Goal: Information Seeking & Learning: Learn about a topic

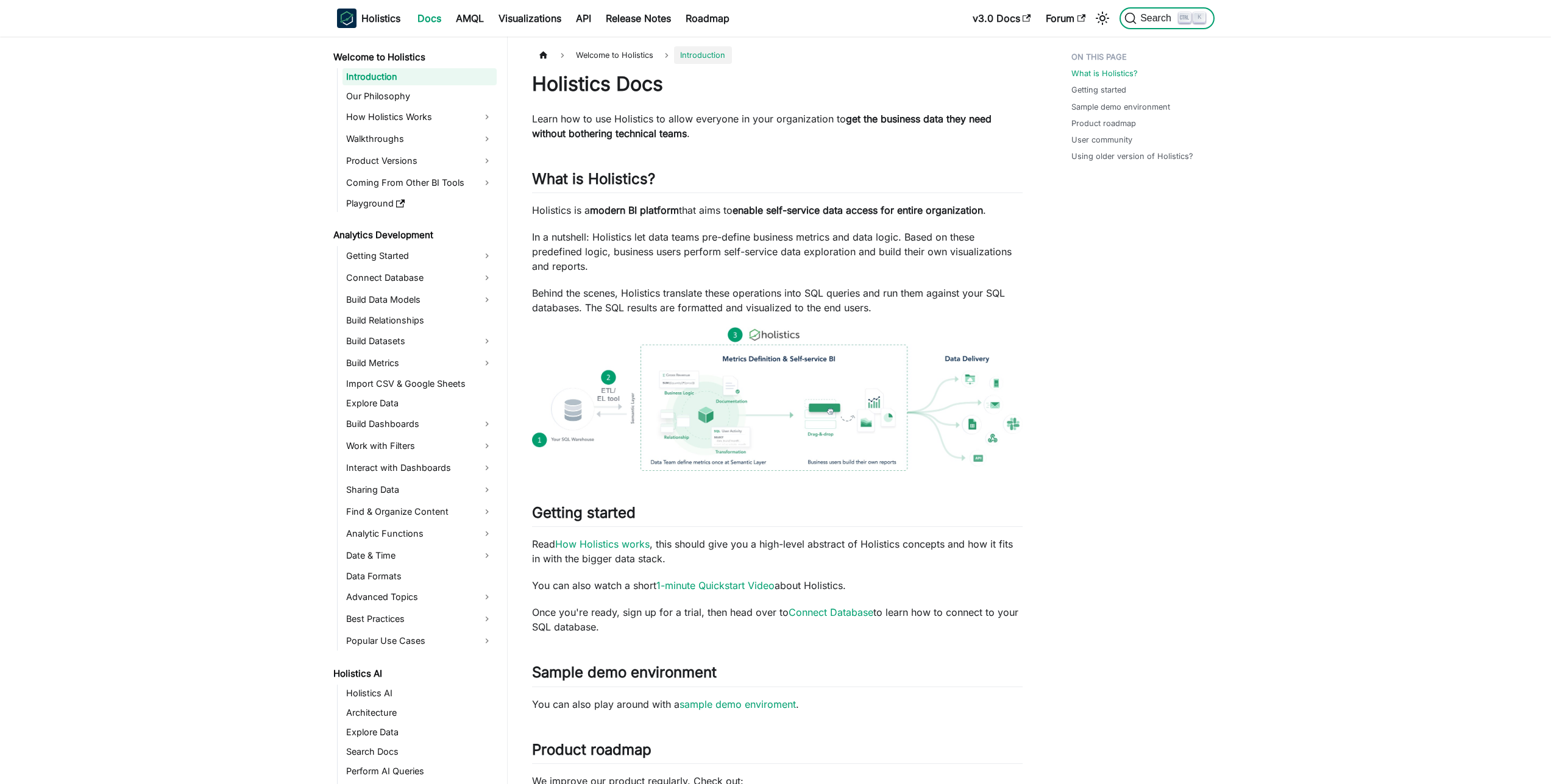
click at [1186, 17] on icon "Search (Ctrl+K)" at bounding box center [1184, 17] width 10 height 10
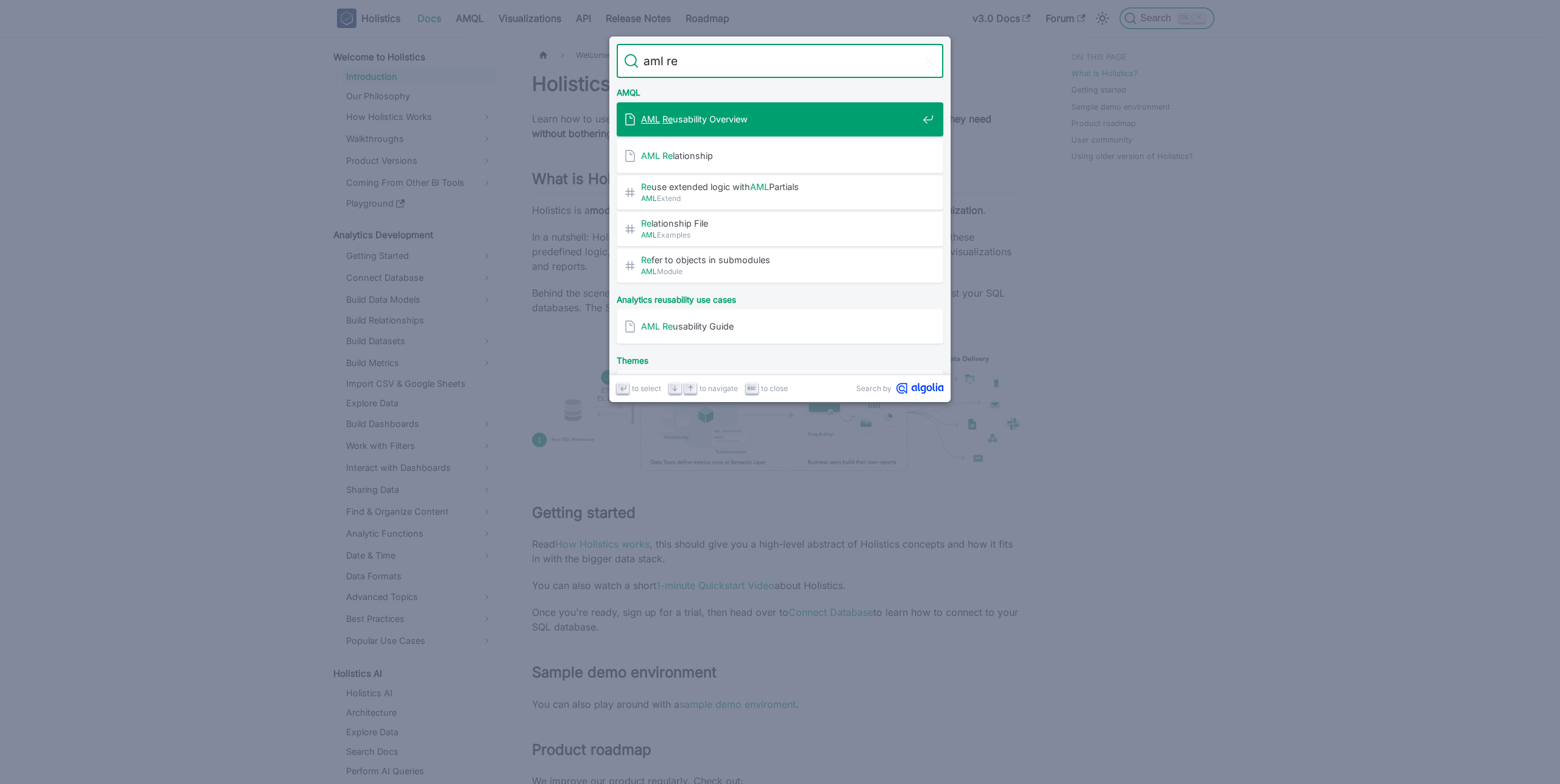
type input "aml reu"
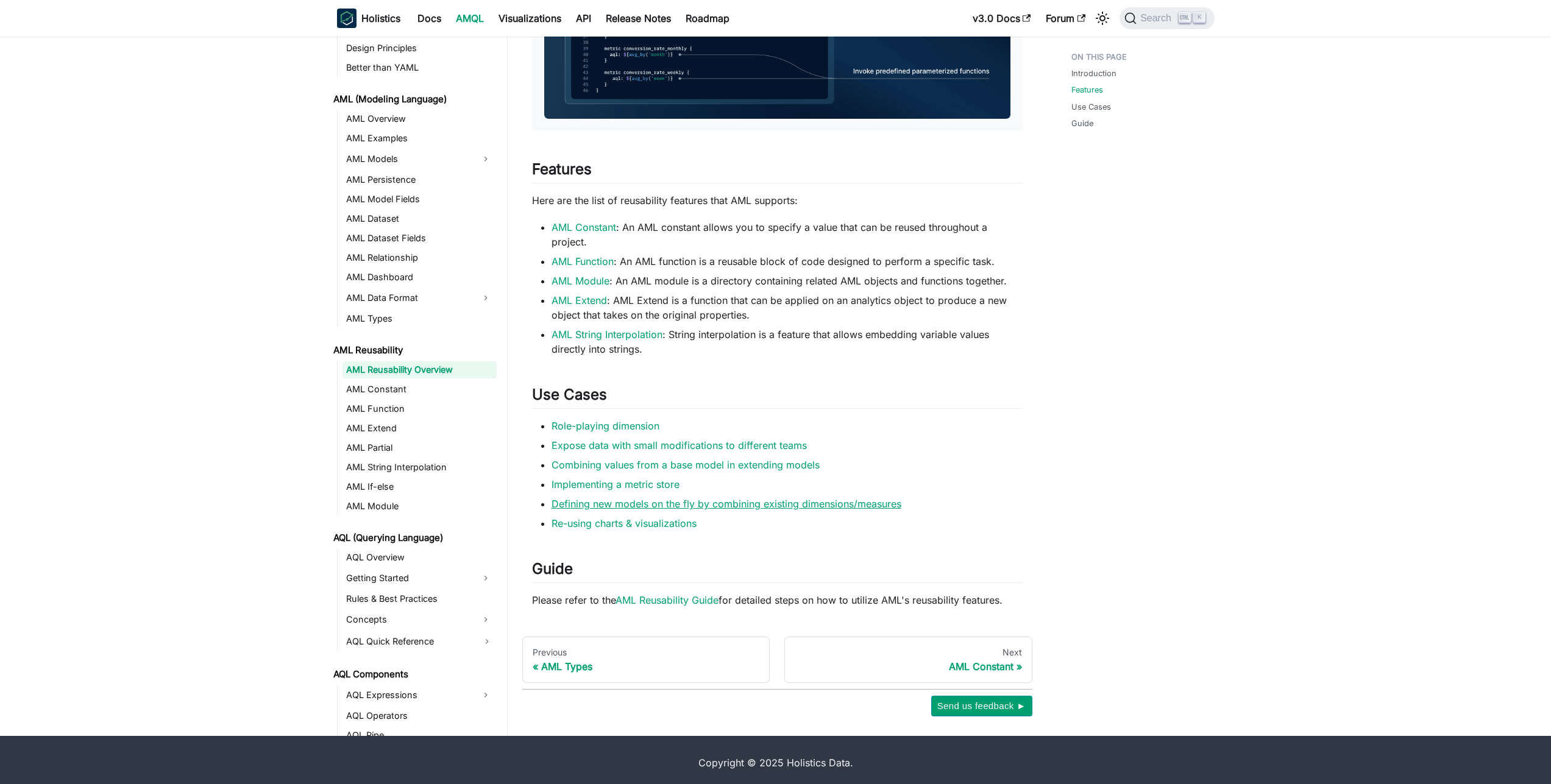
scroll to position [567, 0]
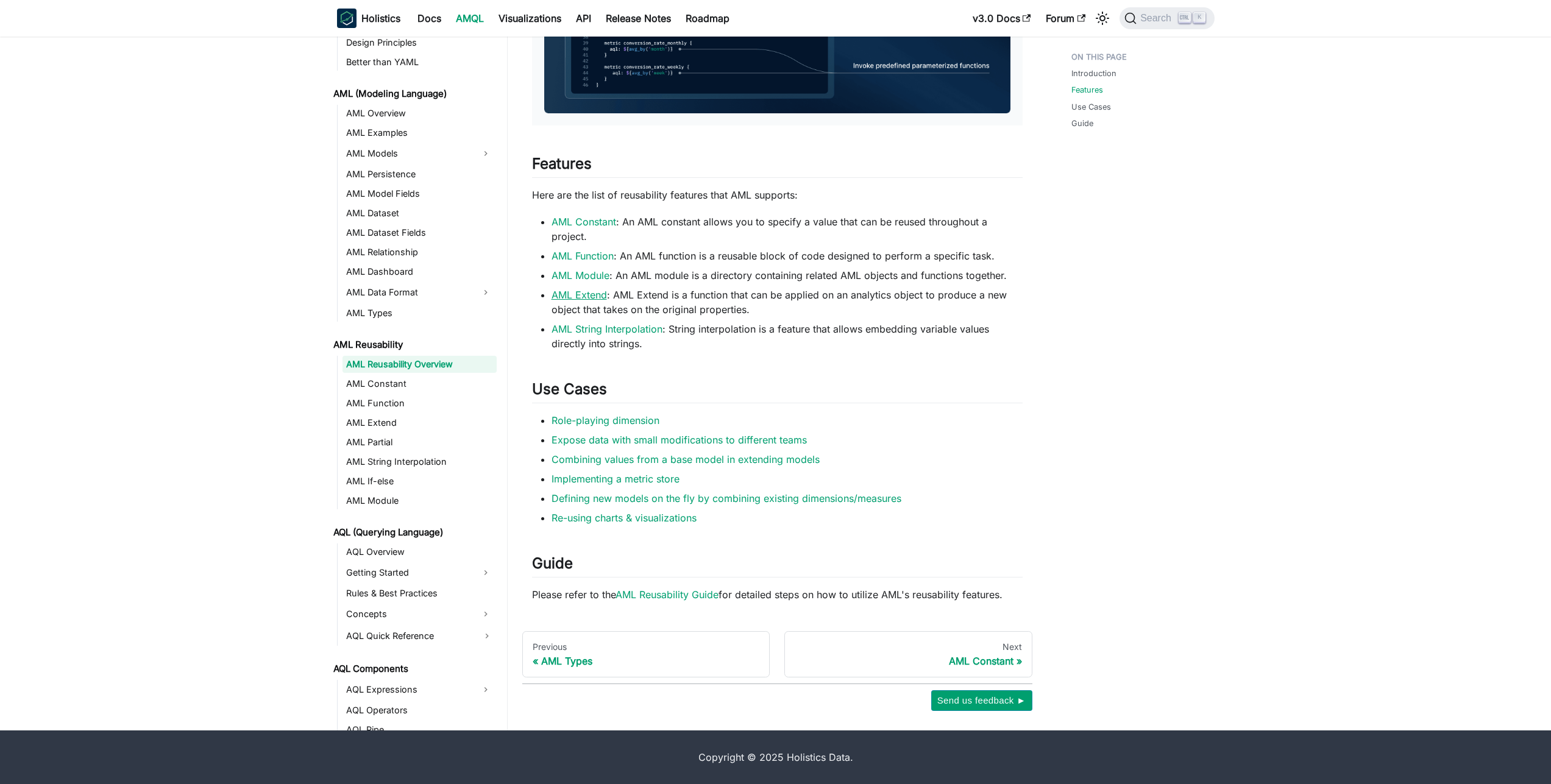
click at [591, 299] on link "AML Extend" at bounding box center [579, 295] width 56 height 12
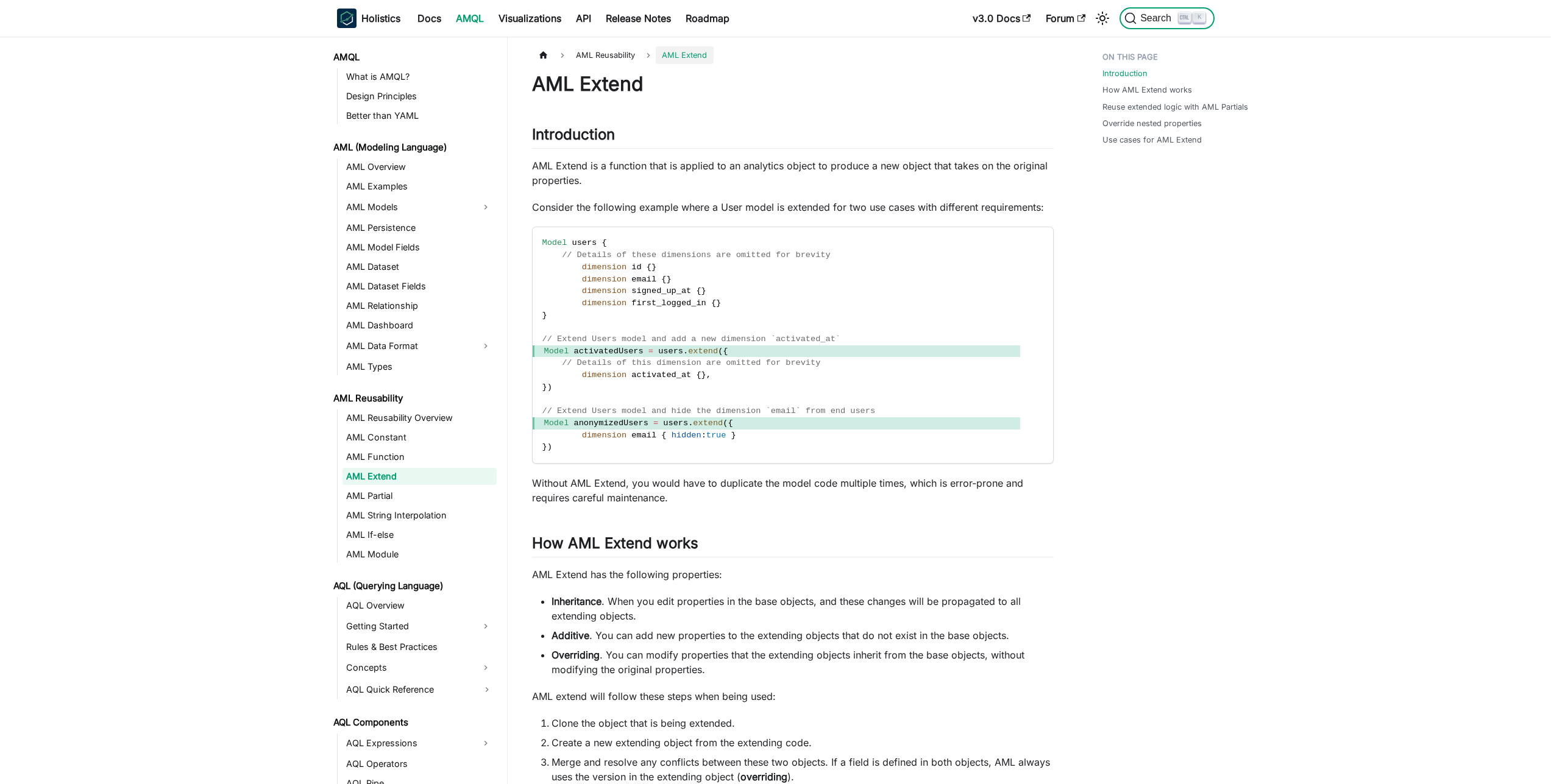
click at [1165, 23] on span "Search" at bounding box center [1158, 18] width 42 height 11
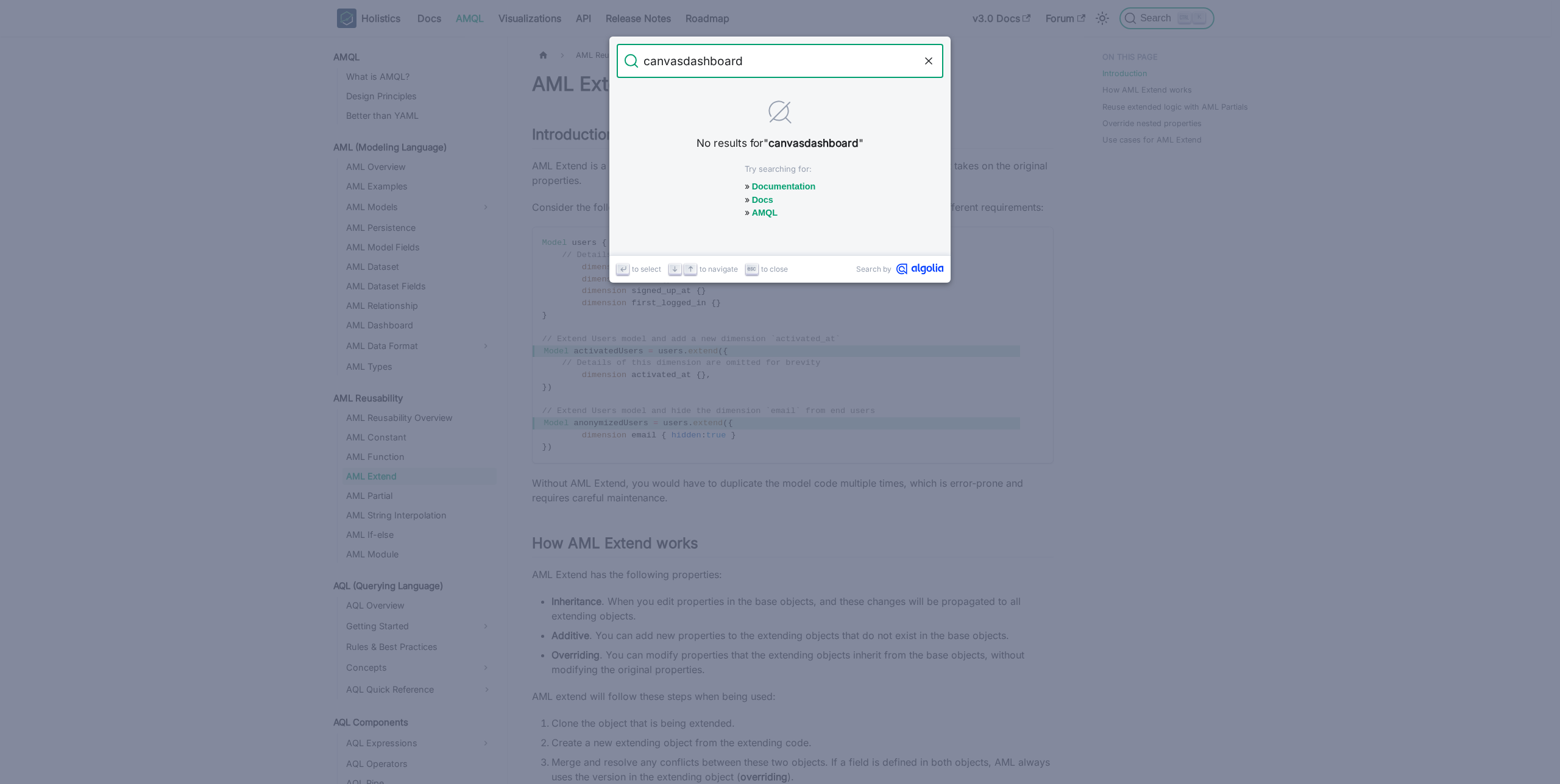
type input "canvas dashboard"
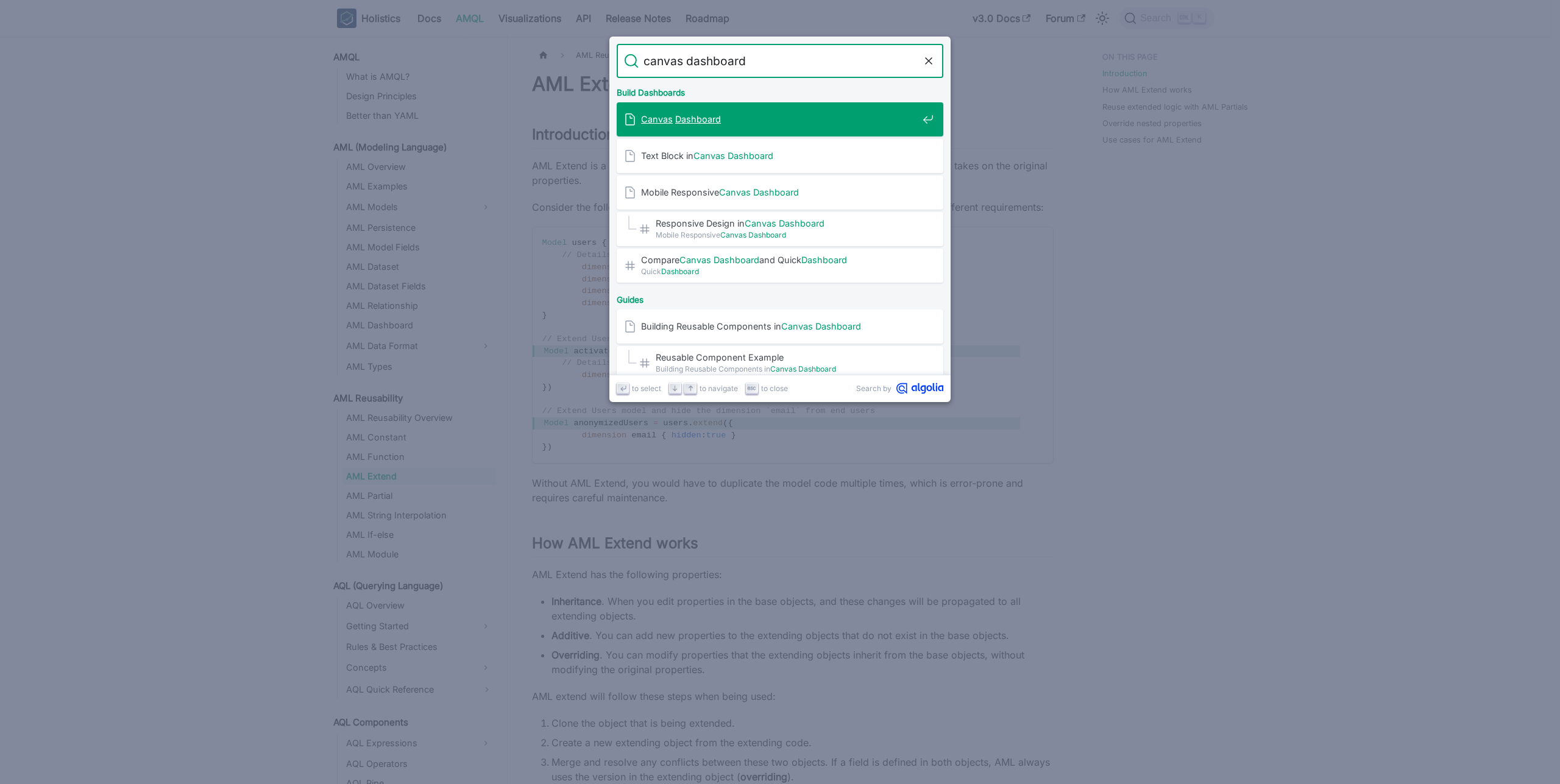
click at [785, 122] on span "Canvas Dashboard" at bounding box center [779, 119] width 277 height 11
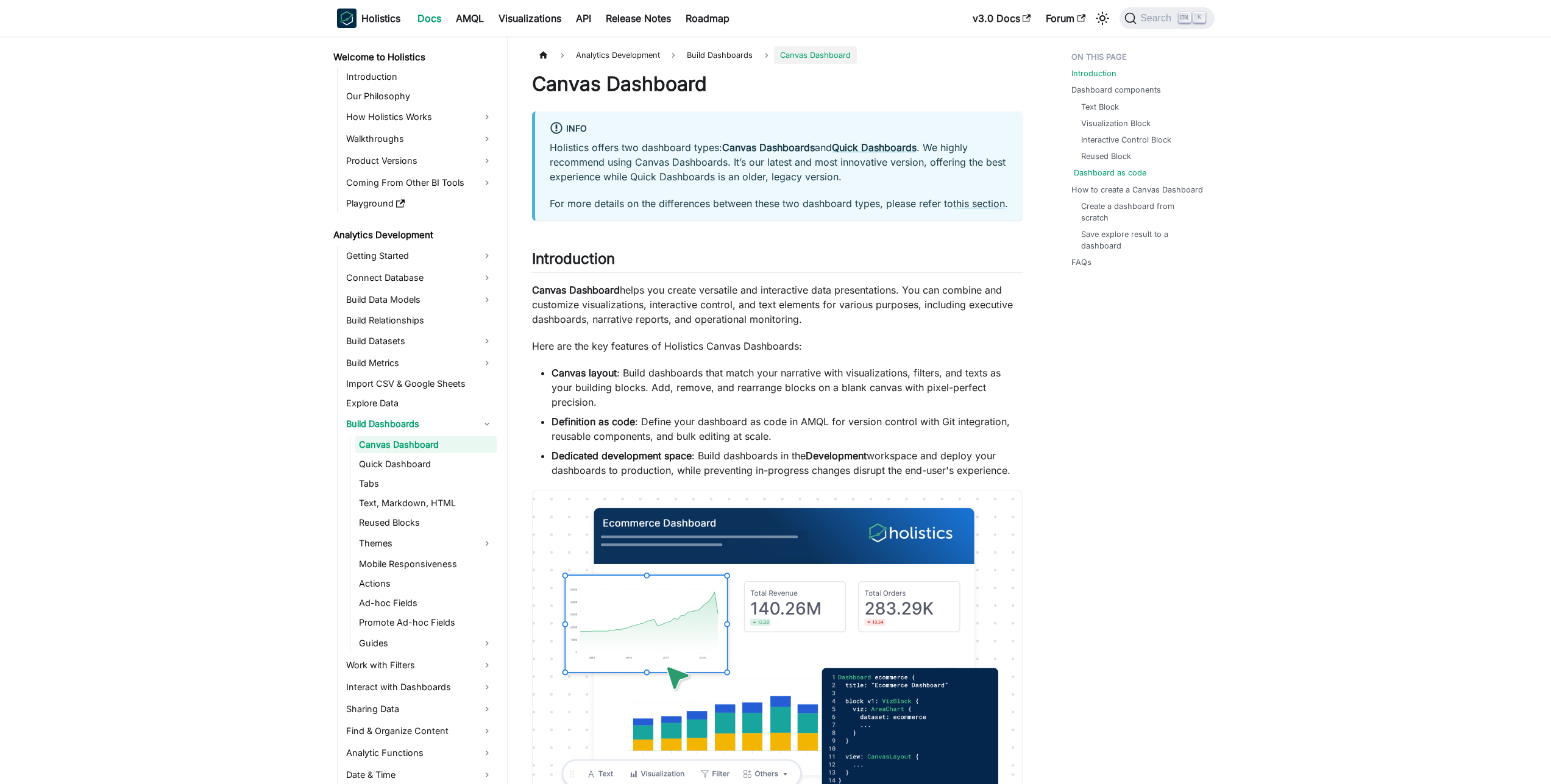
click at [1132, 173] on link "Dashboard as code" at bounding box center [1109, 172] width 72 height 11
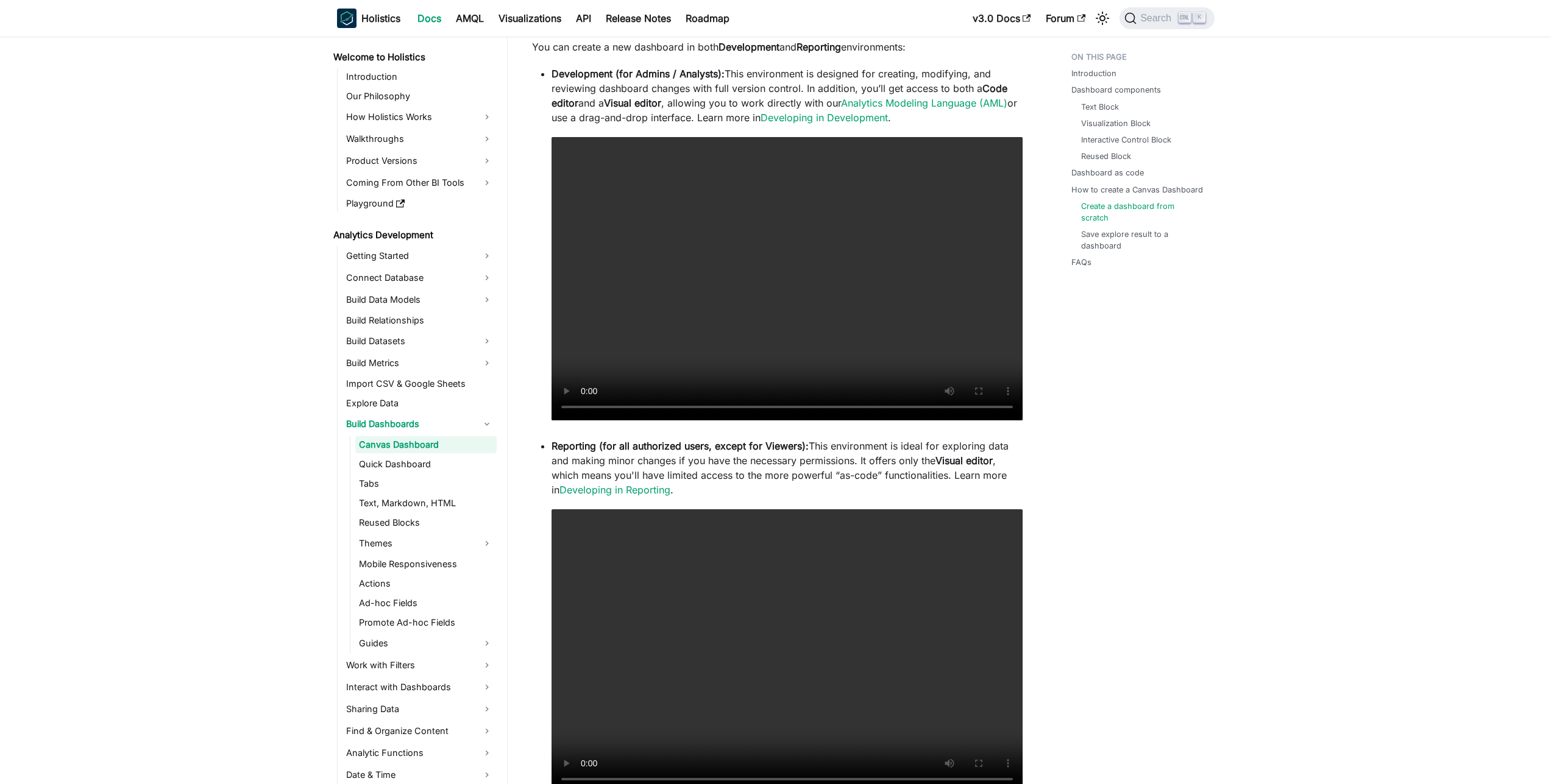
scroll to position [3200, 0]
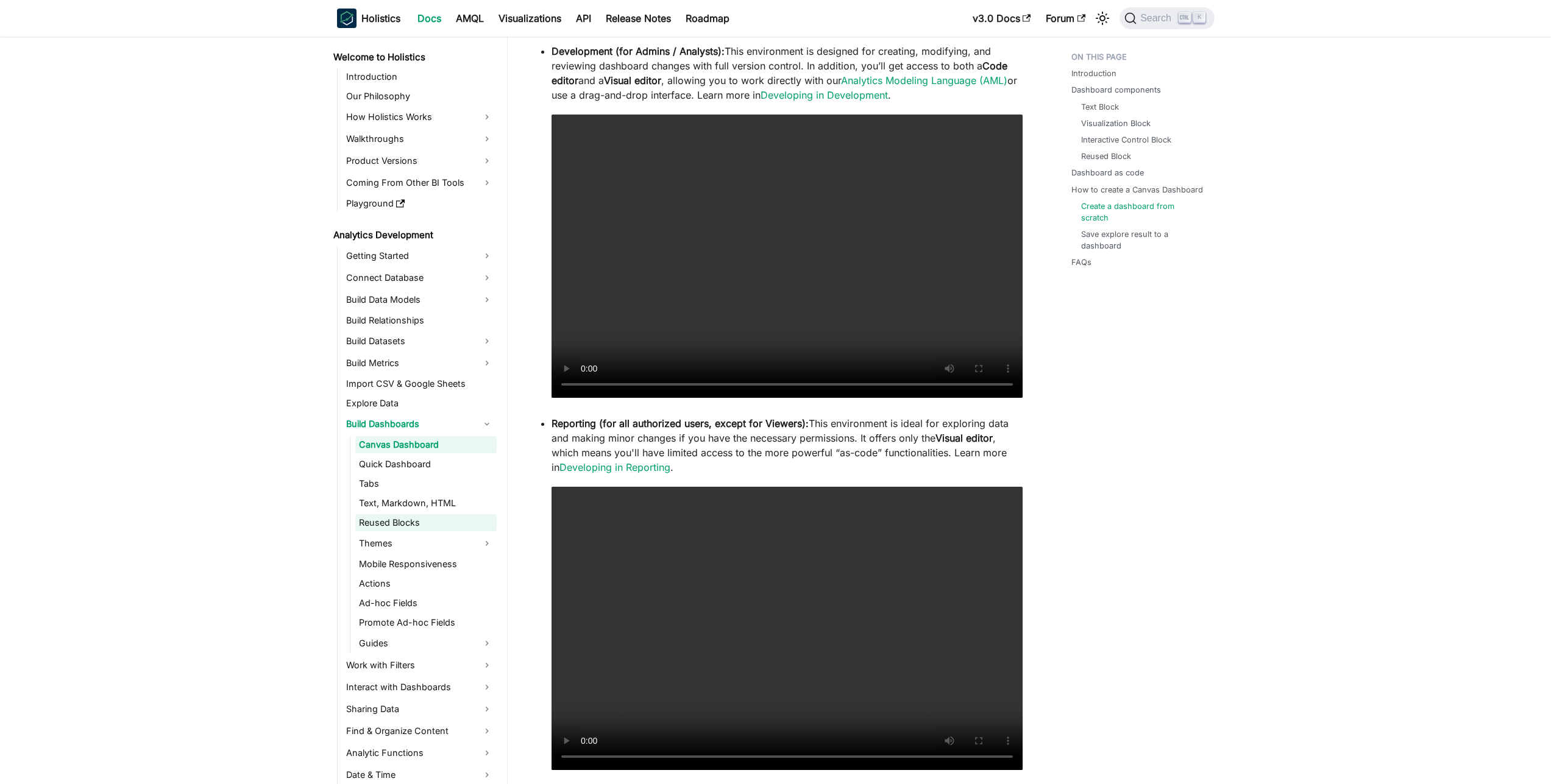
click at [381, 527] on link "Reused Blocks" at bounding box center [426, 523] width 142 height 17
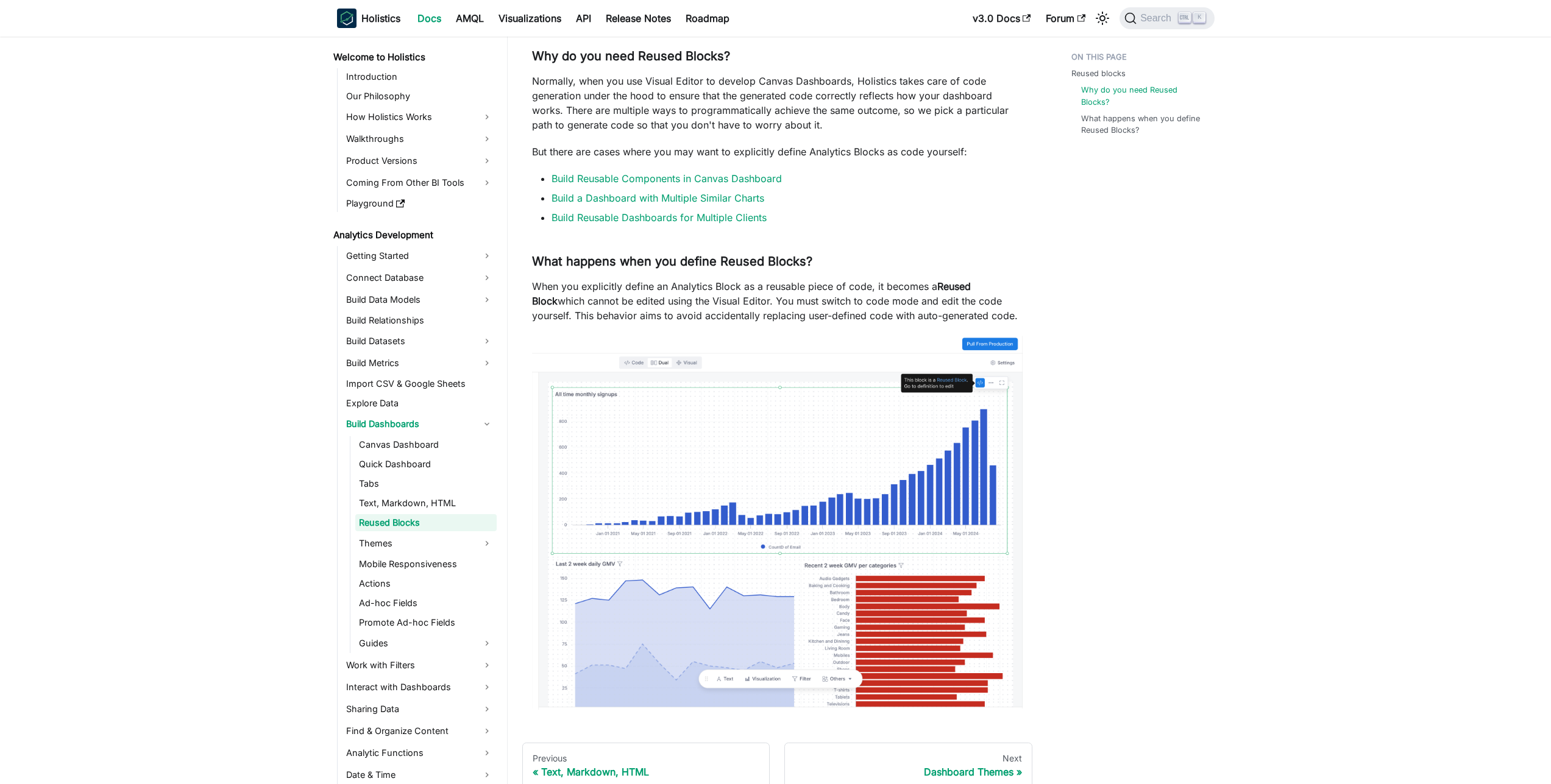
scroll to position [143, 0]
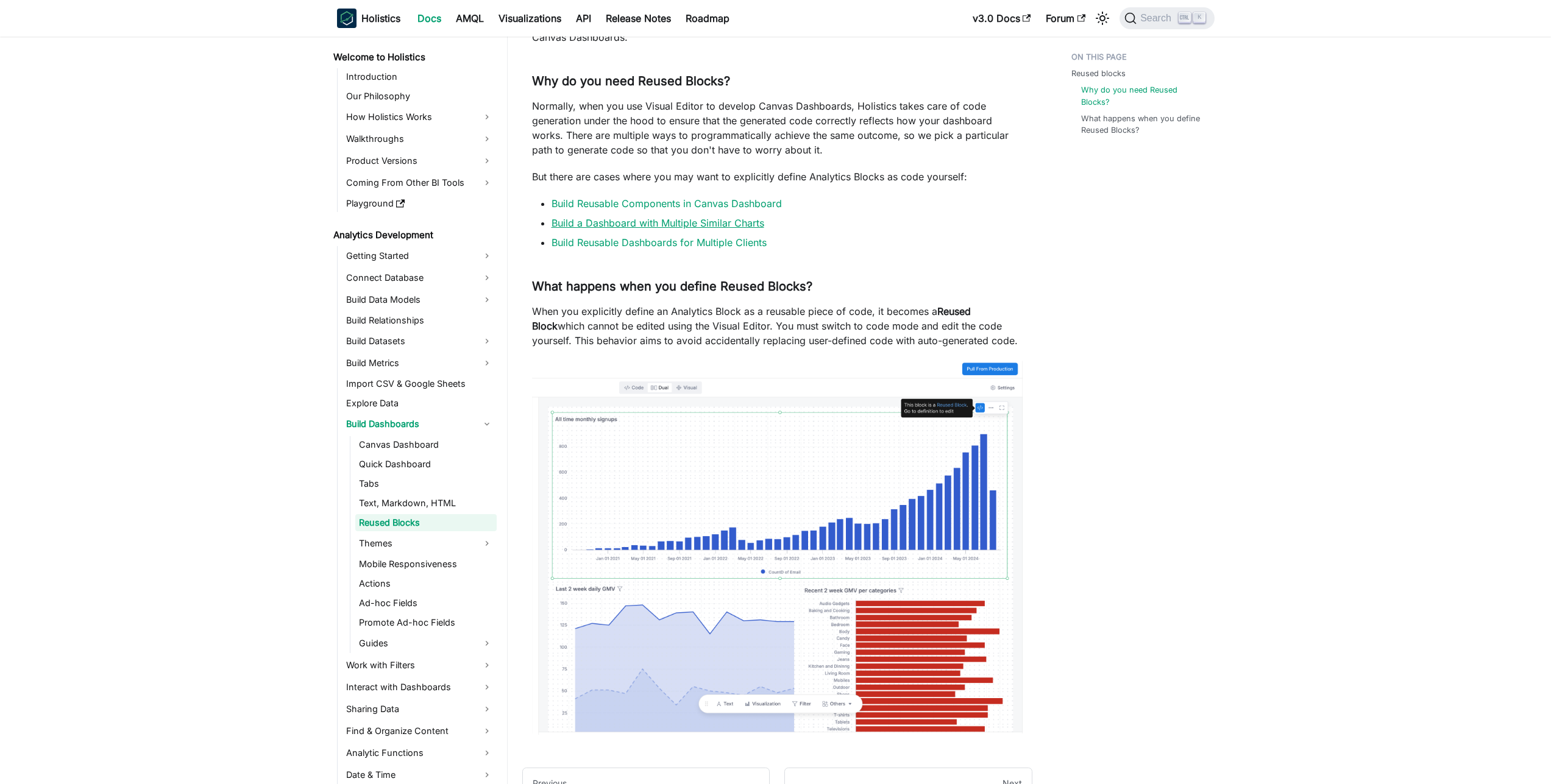
click at [729, 225] on link "Build a Dashboard with Multiple Similar Charts" at bounding box center [657, 223] width 213 height 12
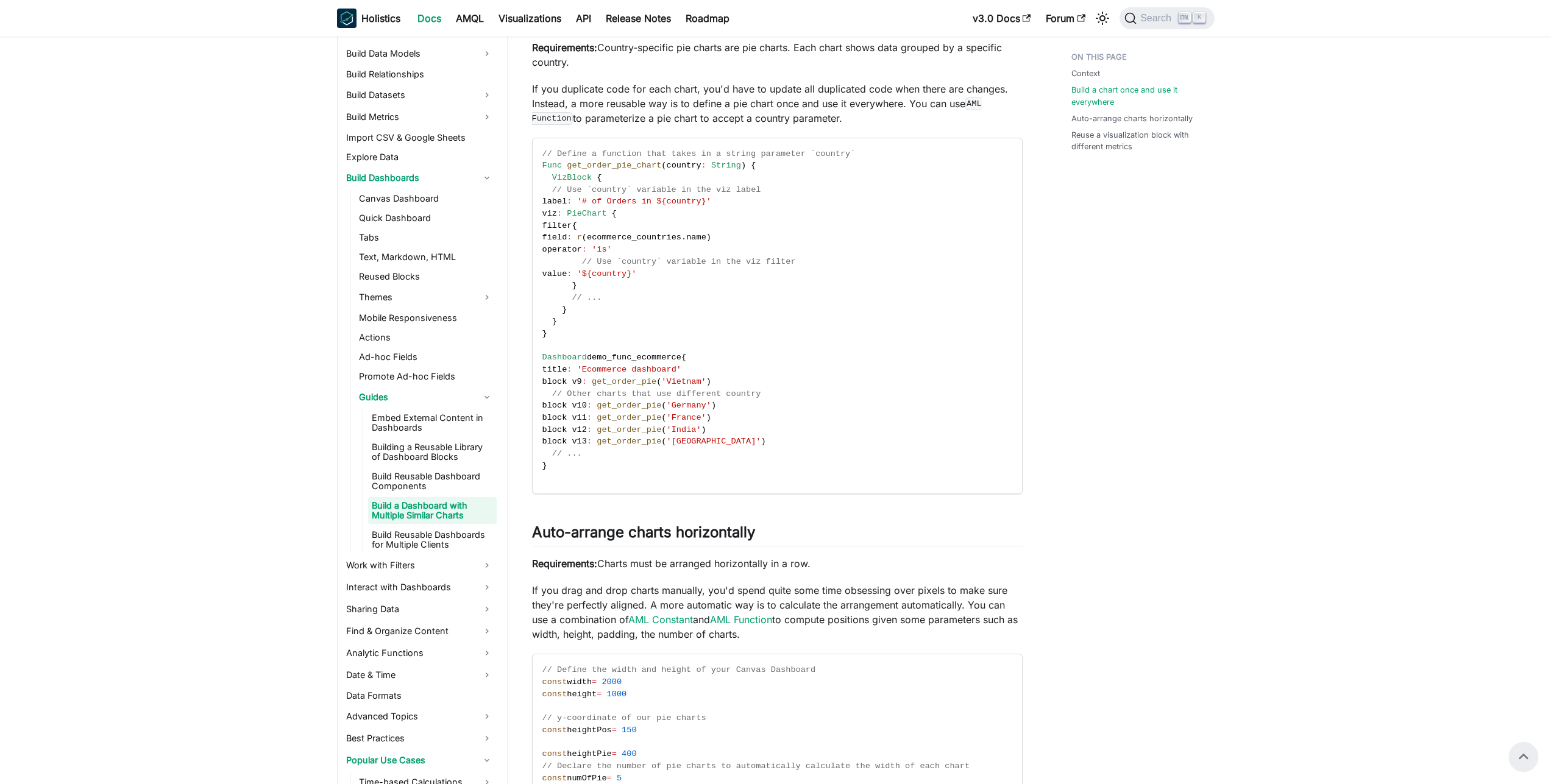
scroll to position [507, 0]
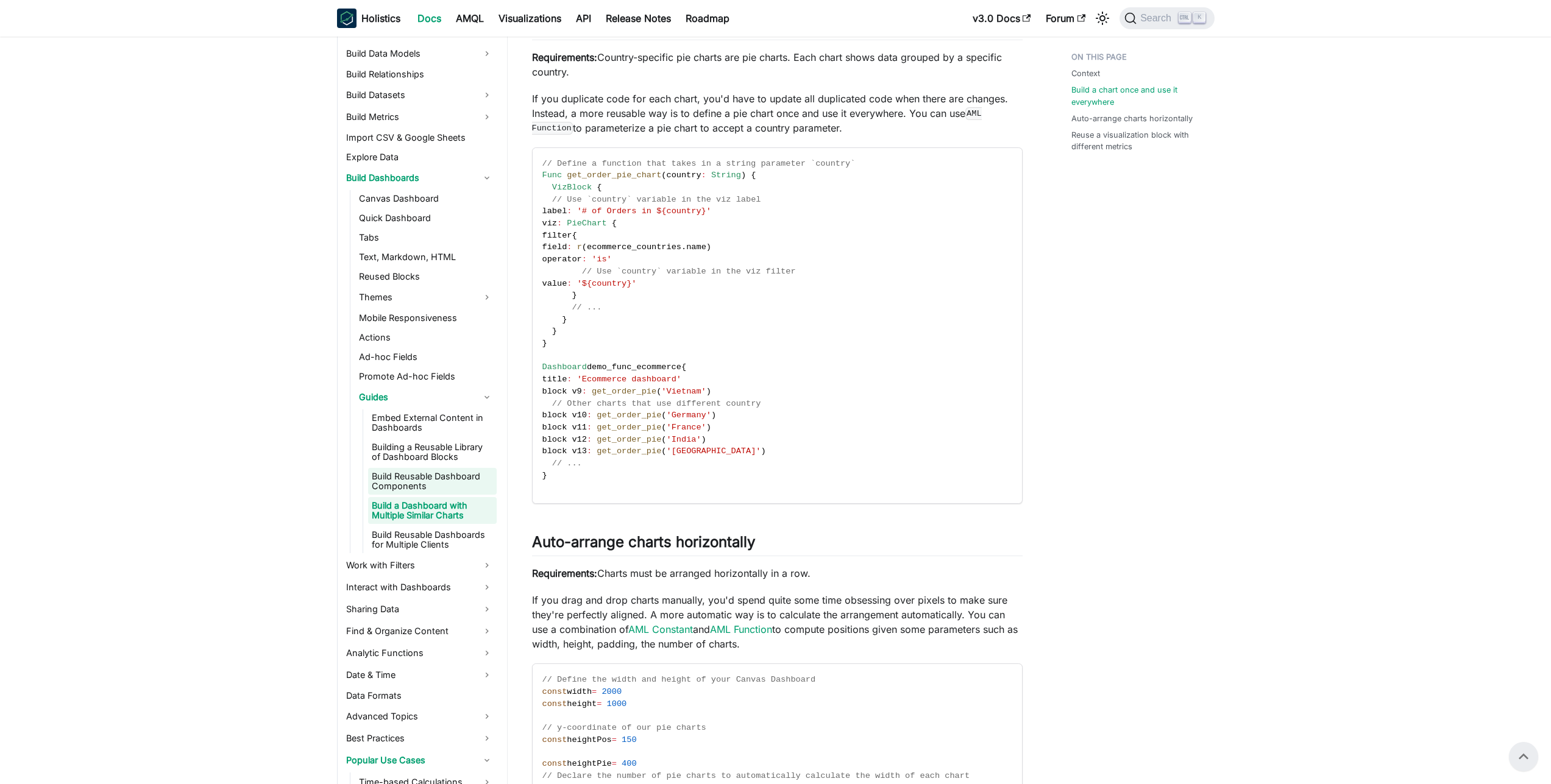
click at [430, 485] on link "Build Reusable Dashboard Components" at bounding box center [432, 481] width 129 height 27
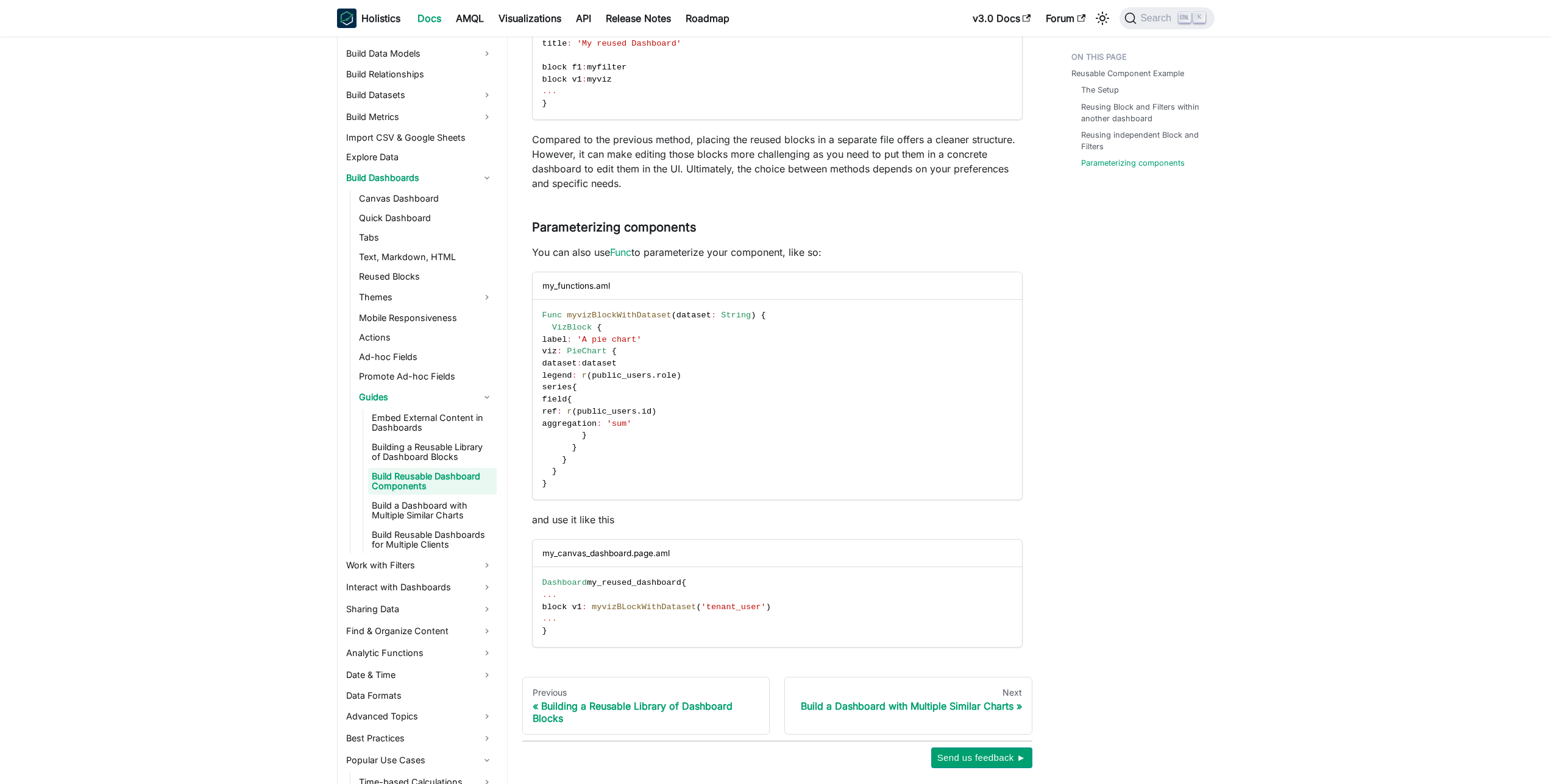
scroll to position [1988, 0]
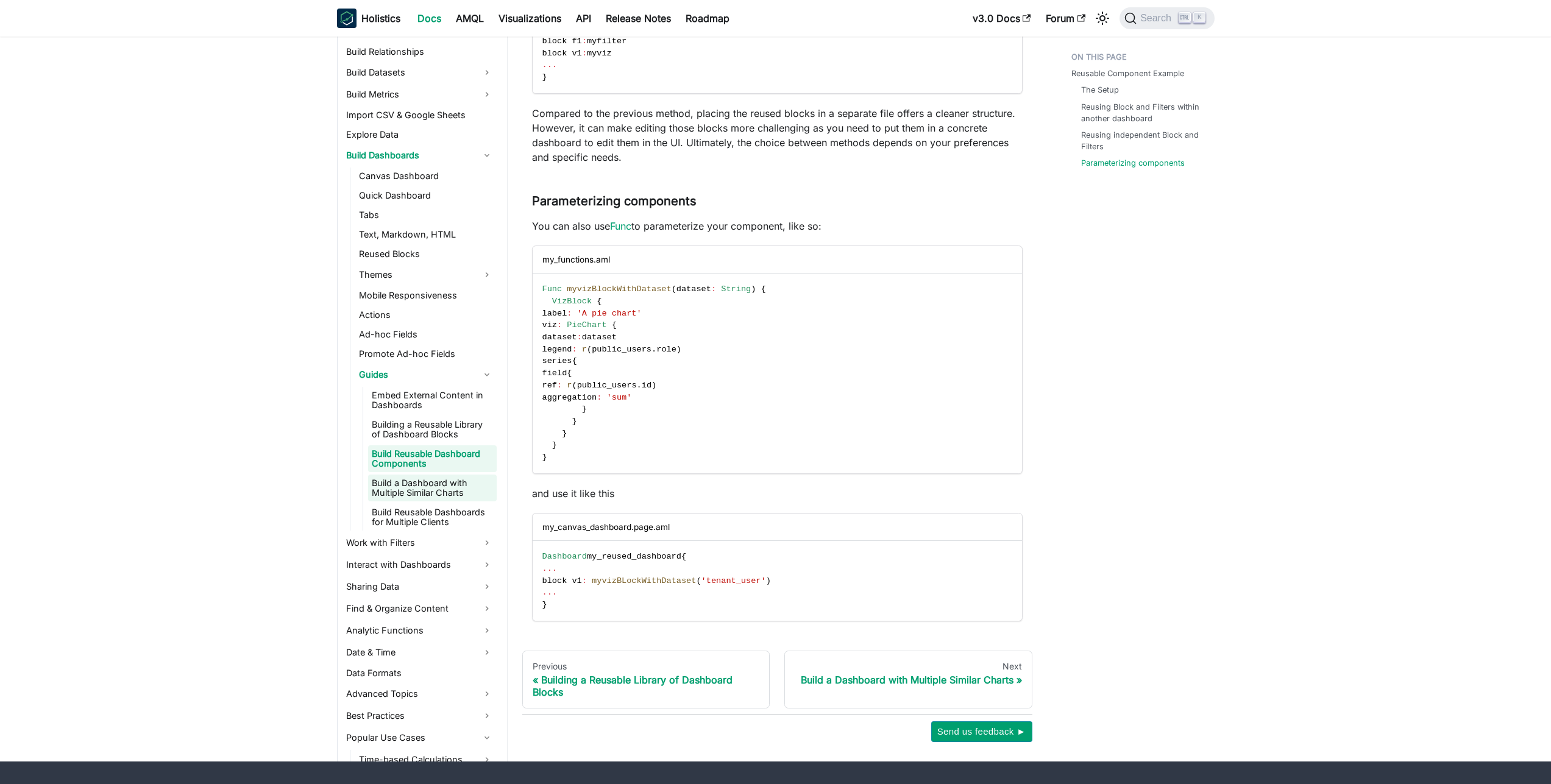
click at [395, 487] on link "Build a Dashboard with Multiple Similar Charts" at bounding box center [432, 488] width 129 height 27
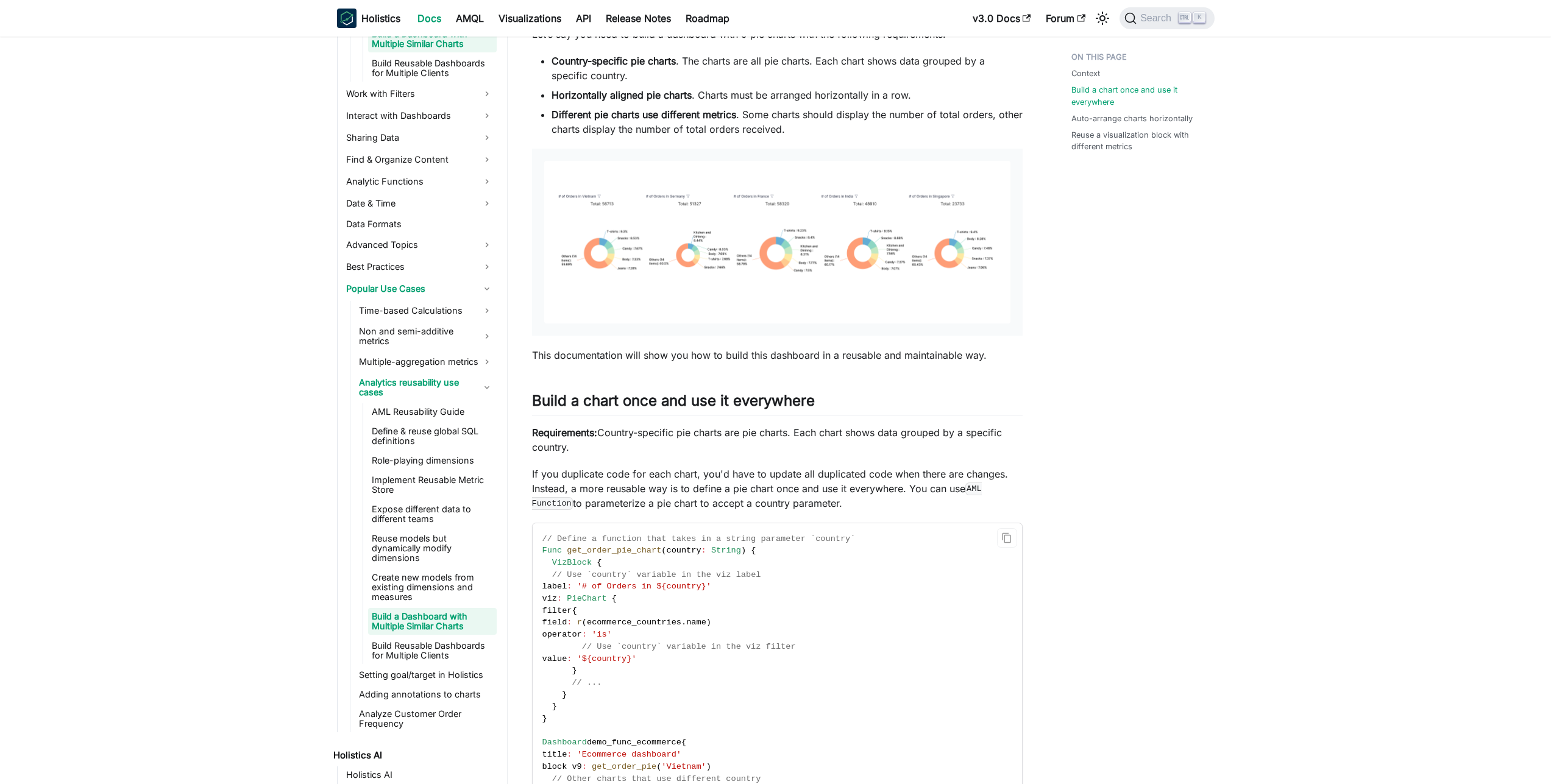
scroll to position [244, 0]
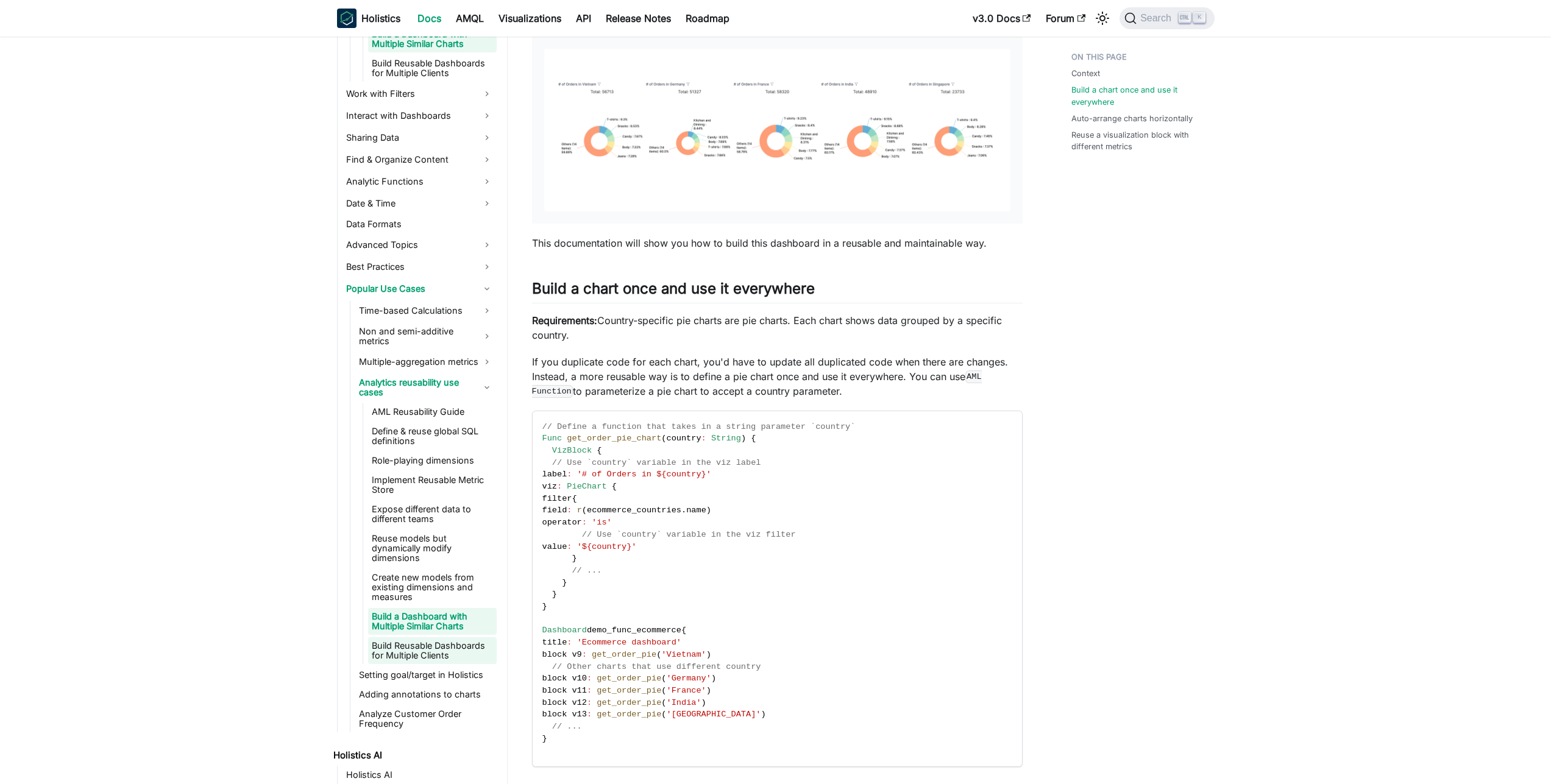
click at [434, 640] on link "Build Reusable Dashboards for Multiple Clients" at bounding box center [432, 650] width 129 height 27
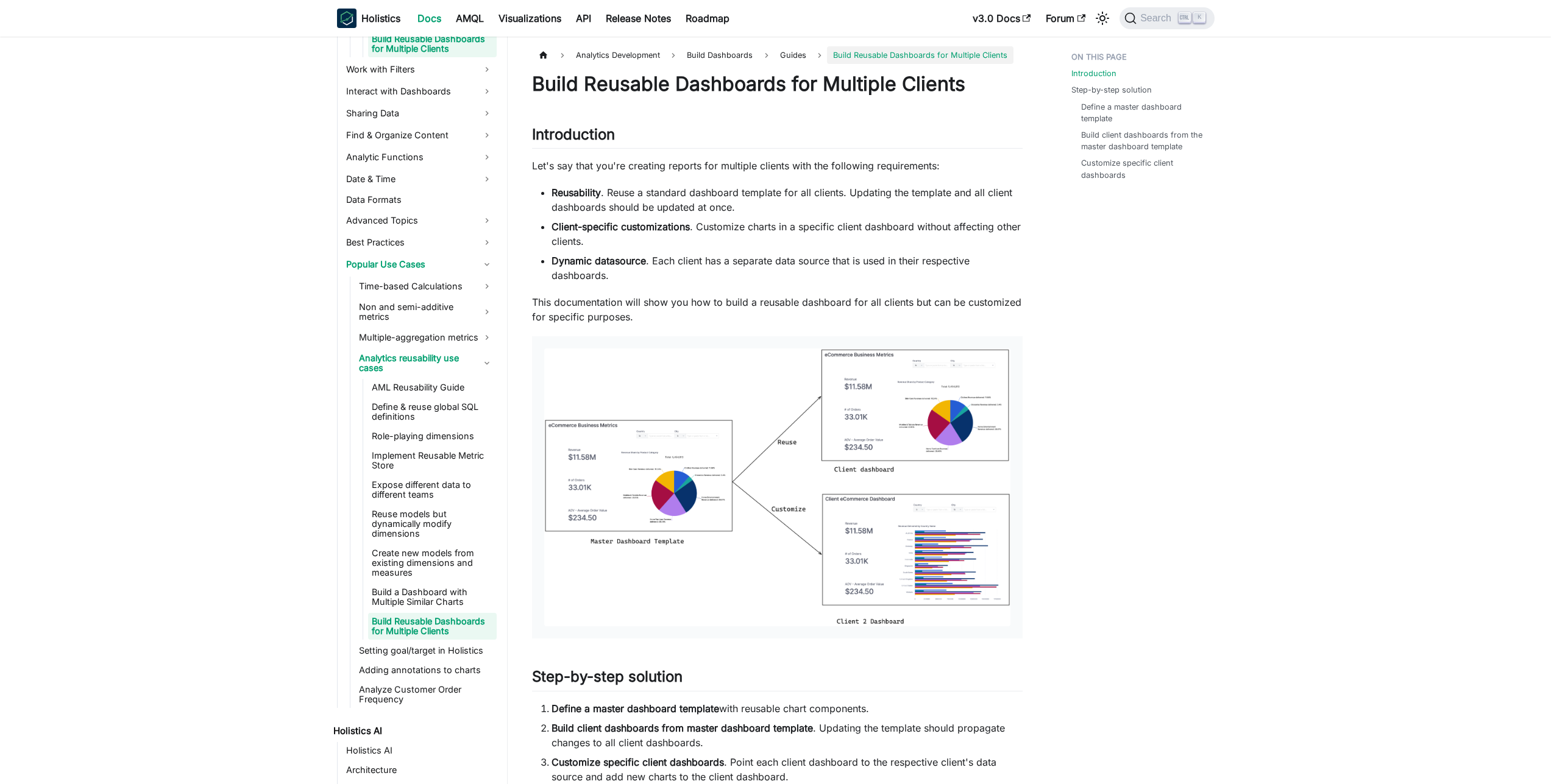
scroll to position [747, 0]
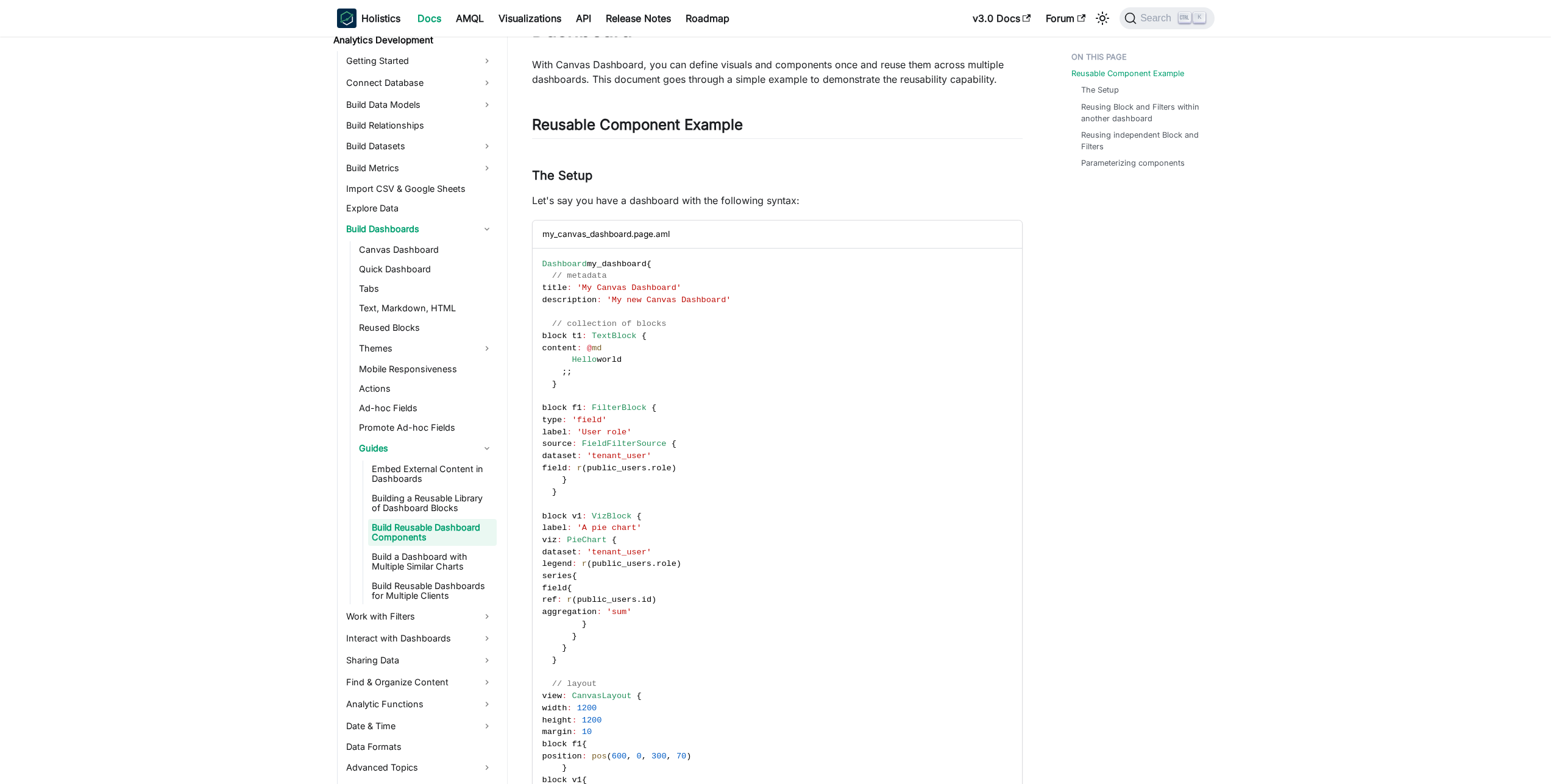
scroll to position [142, 0]
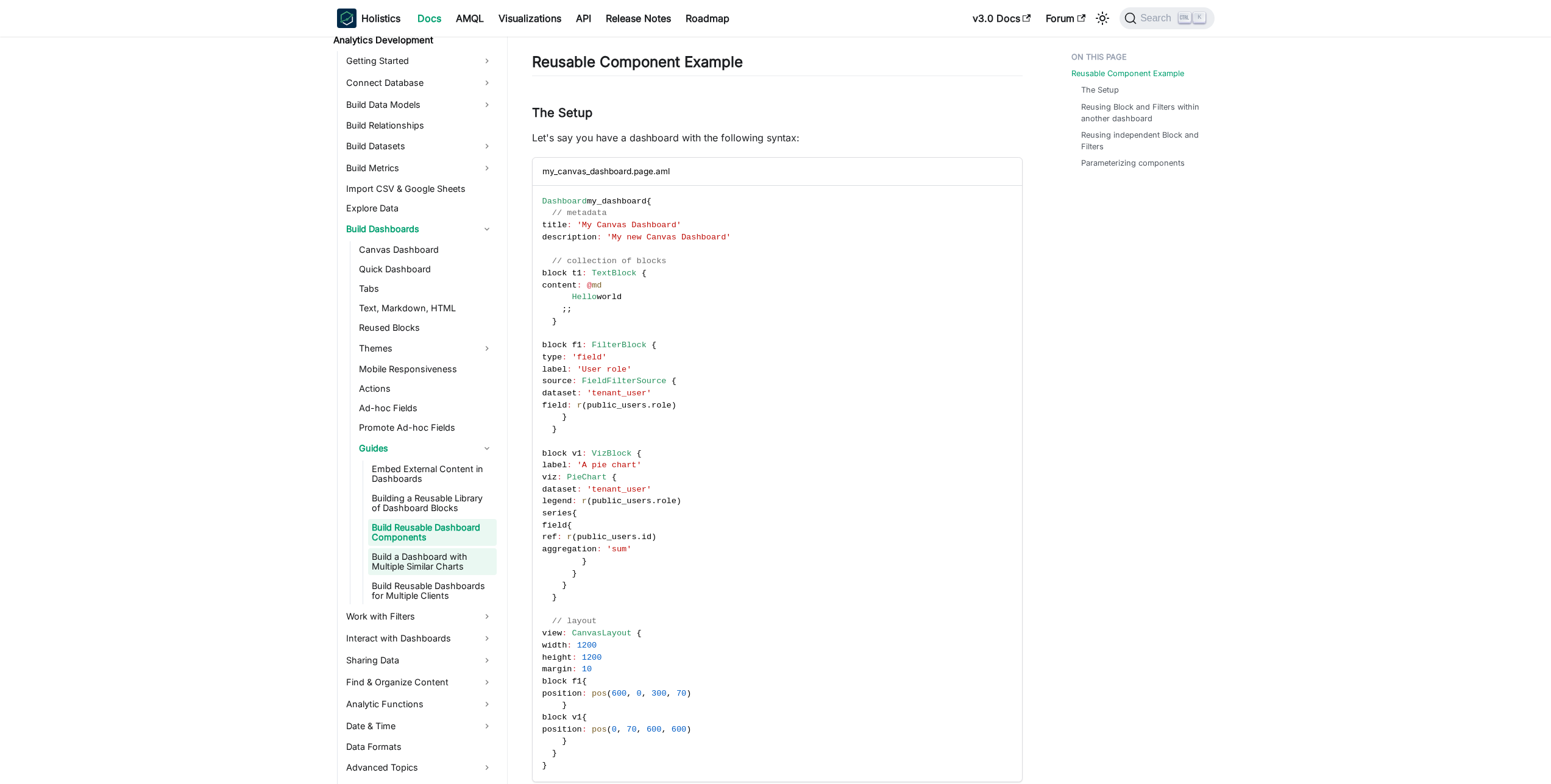
click at [453, 555] on link "Build a Dashboard with Multiple Similar Charts" at bounding box center [432, 561] width 129 height 27
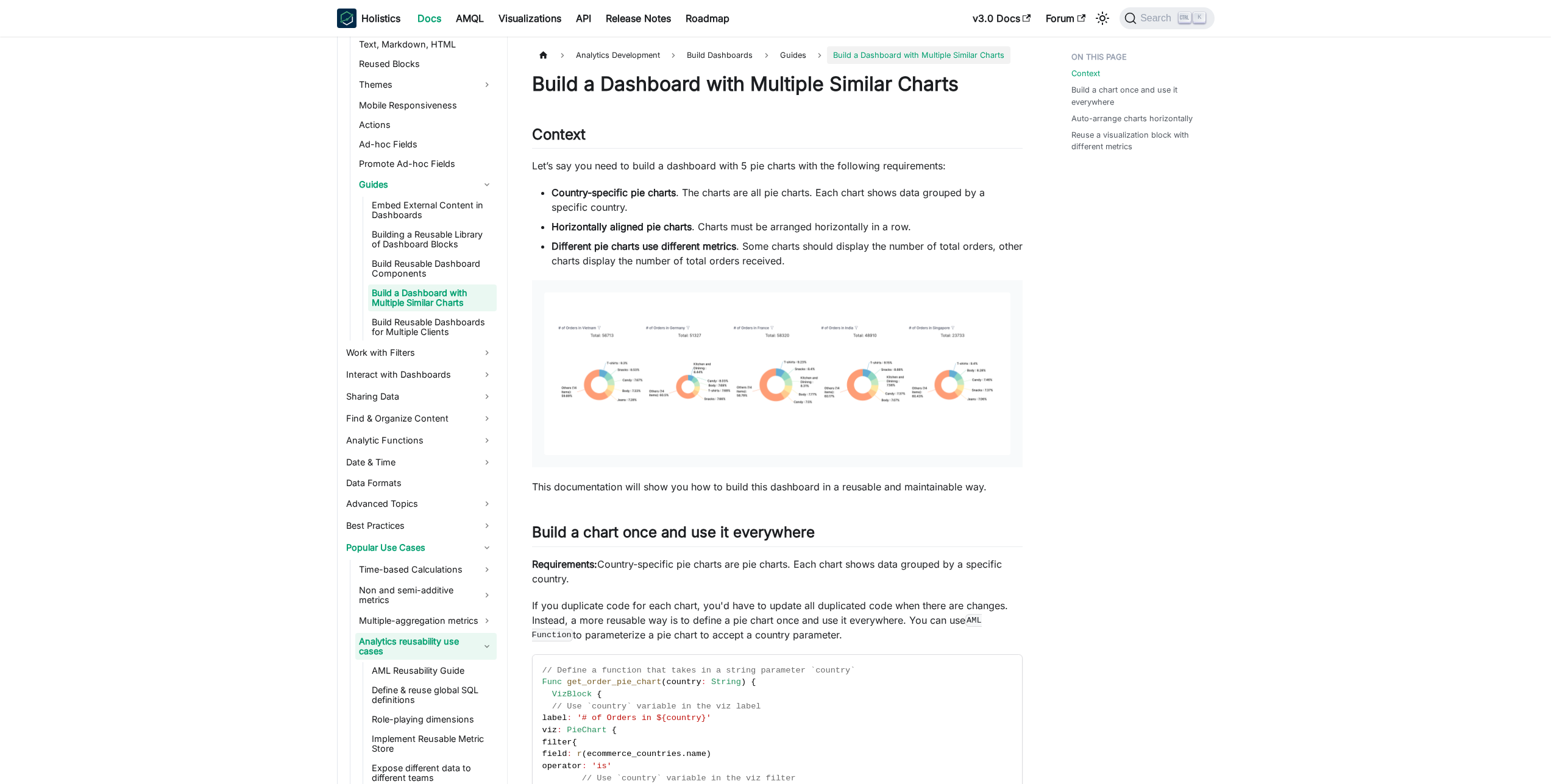
scroll to position [430, 0]
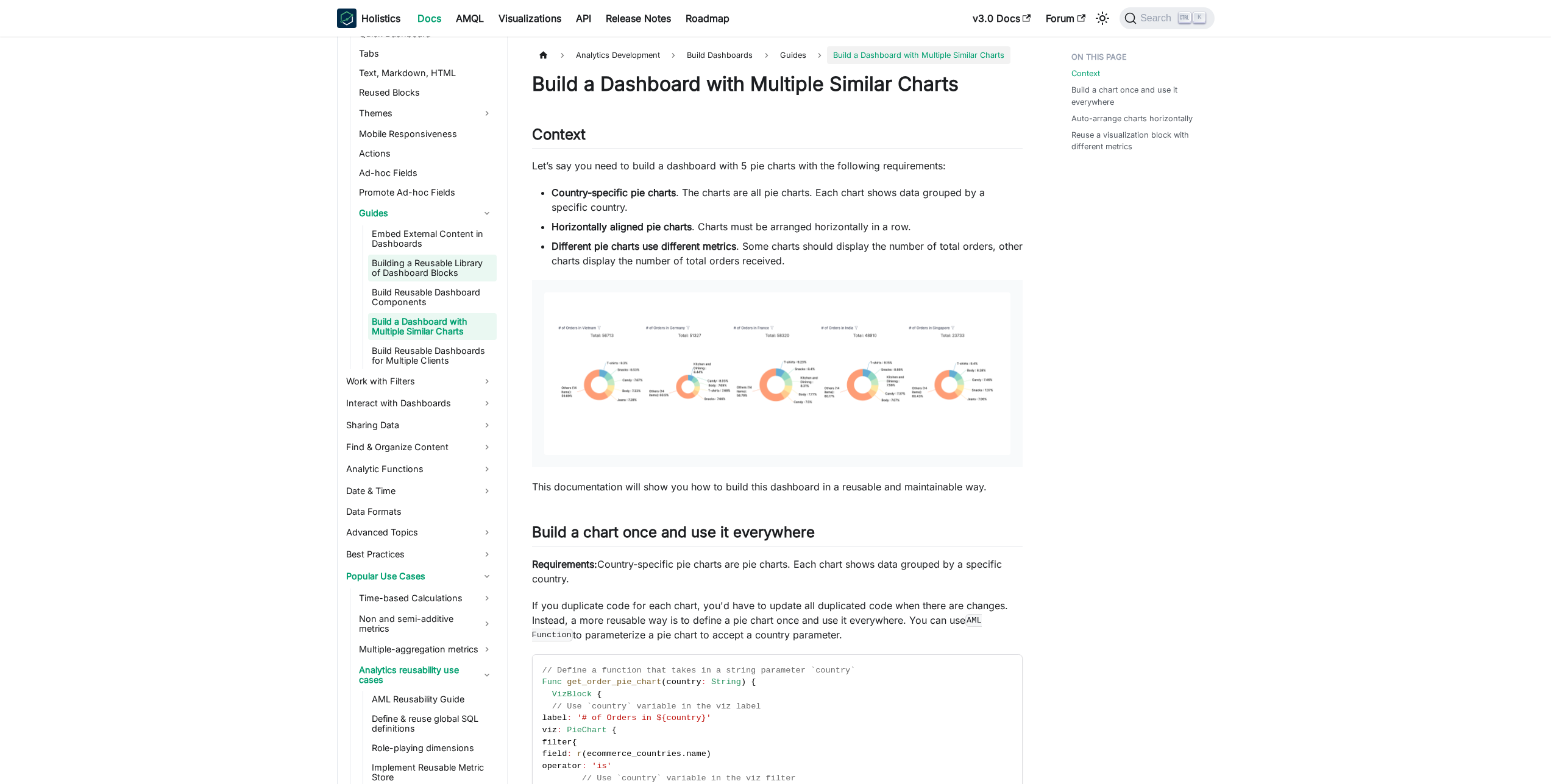
click at [439, 273] on link "Building a Reusable Library of Dashboard Blocks" at bounding box center [432, 267] width 129 height 27
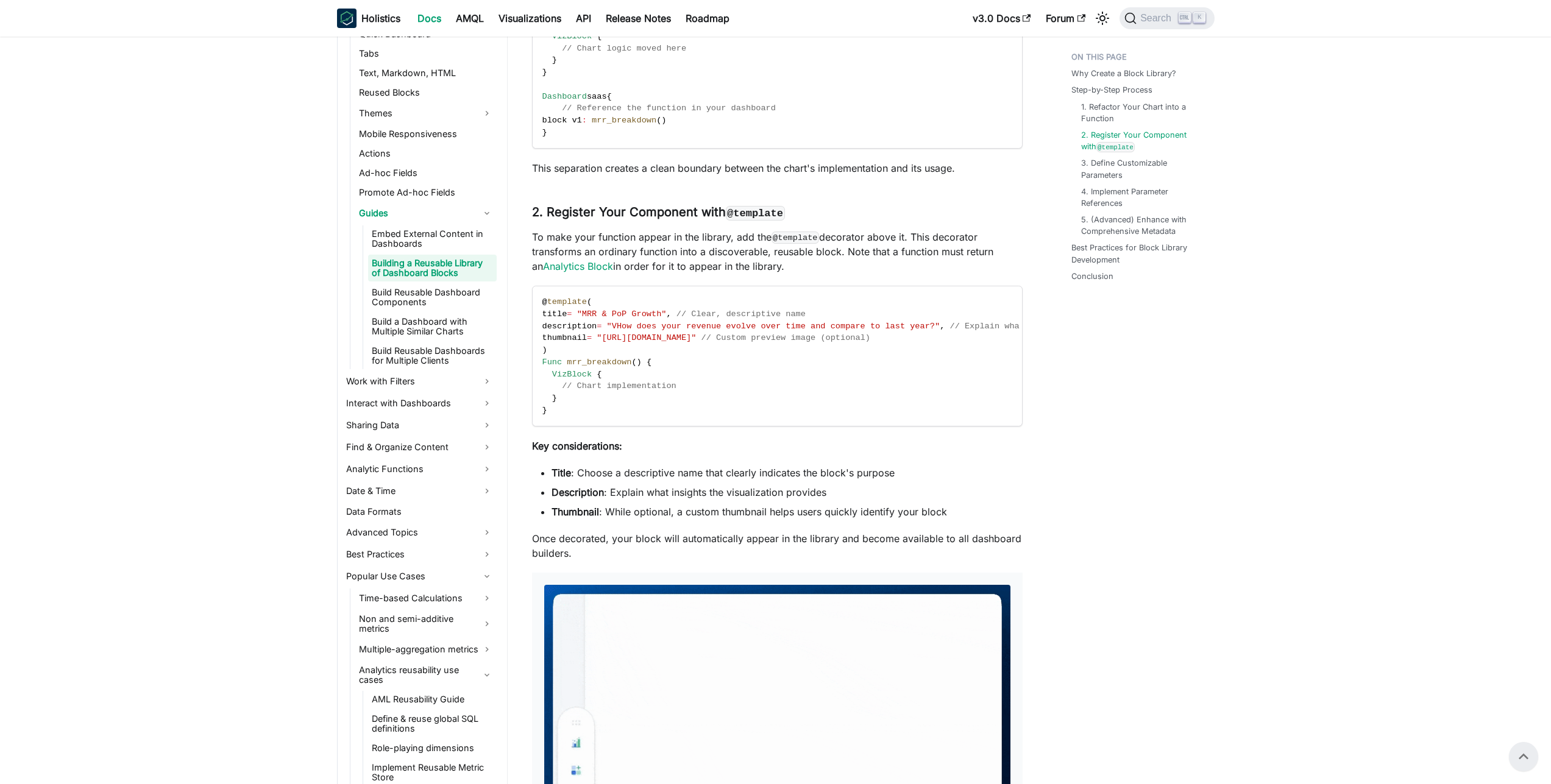
scroll to position [880, 0]
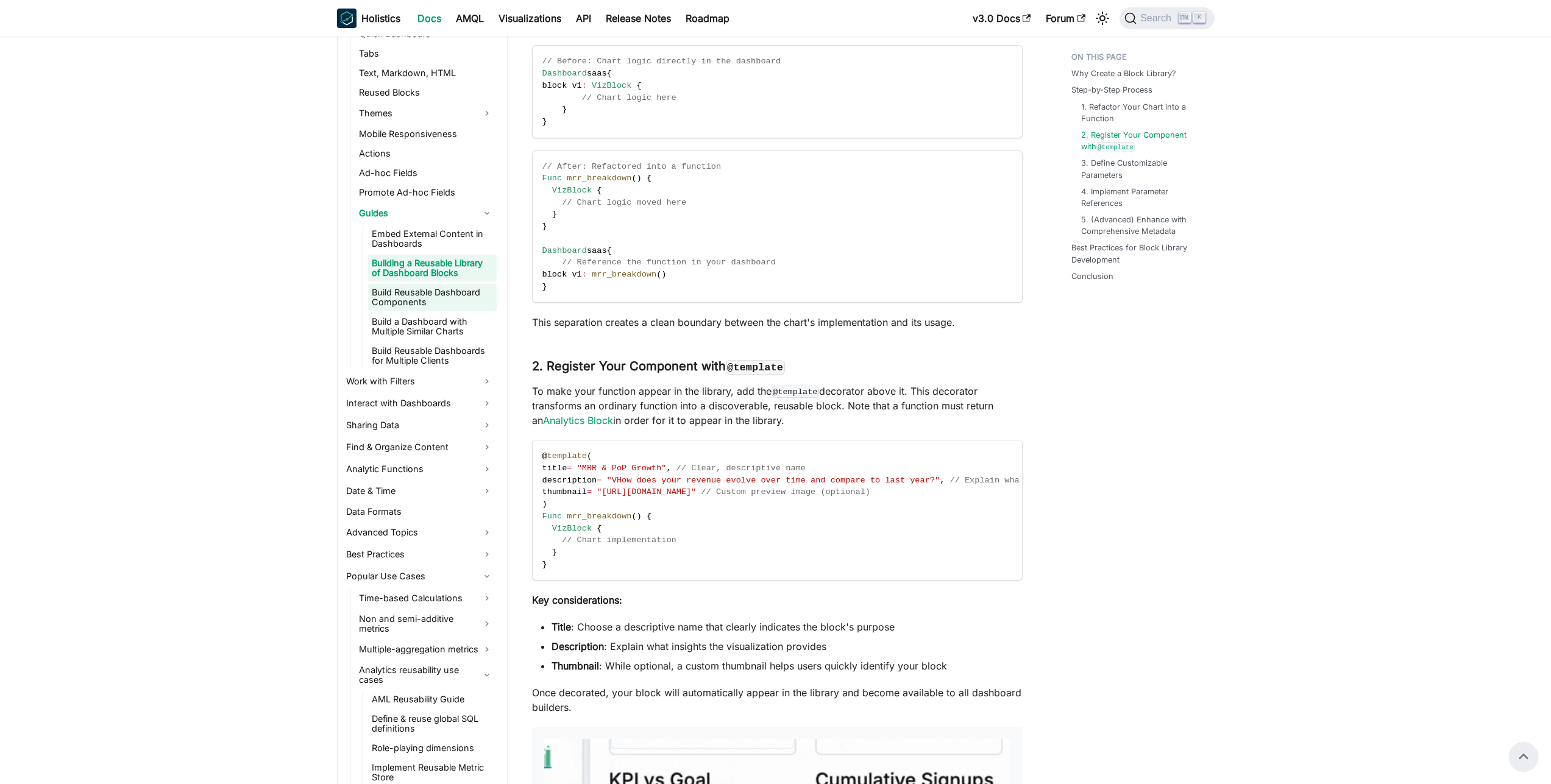
click at [408, 285] on link "Build Reusable Dashboard Components" at bounding box center [432, 297] width 129 height 27
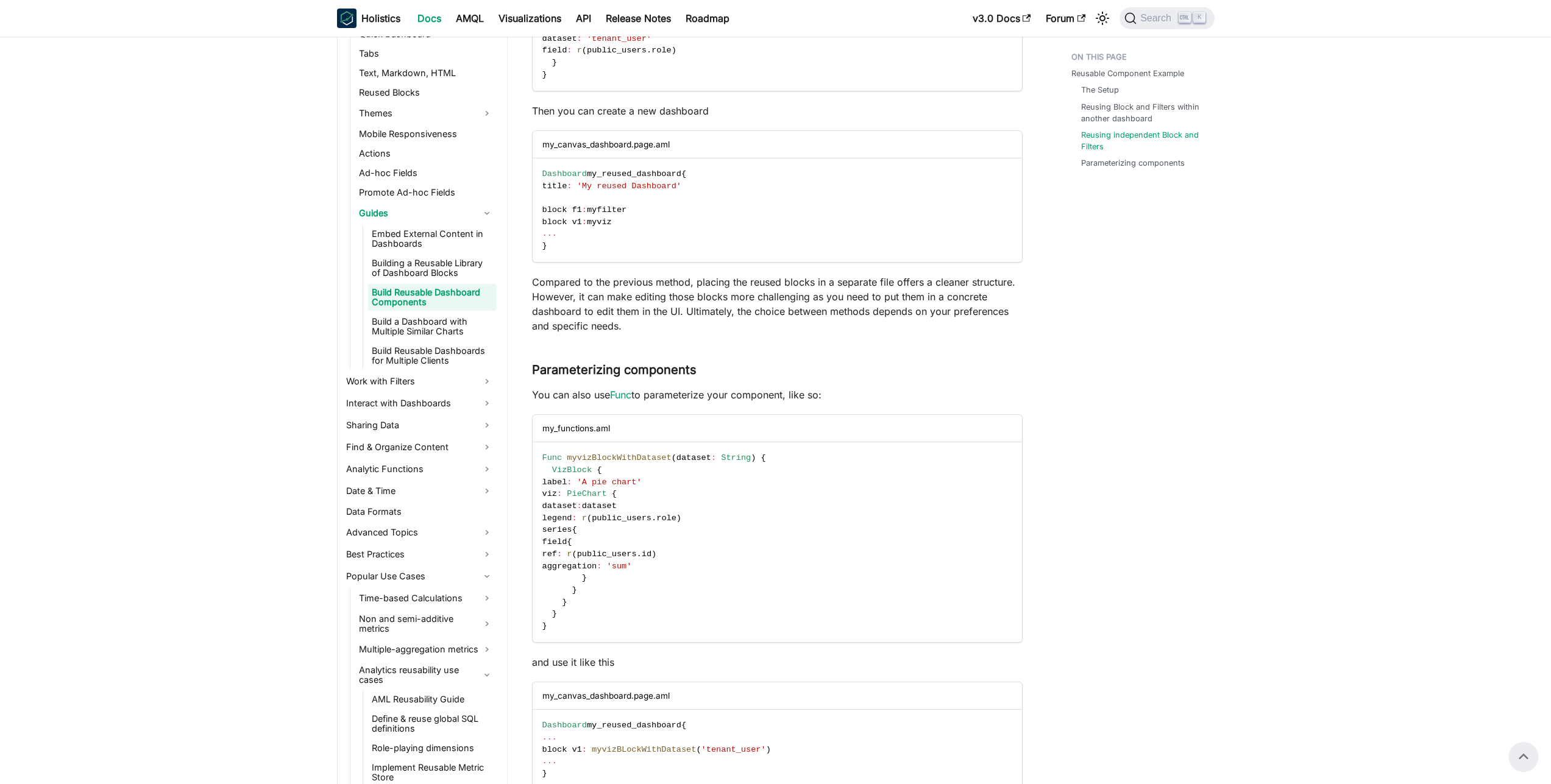
scroll to position [1762, 0]
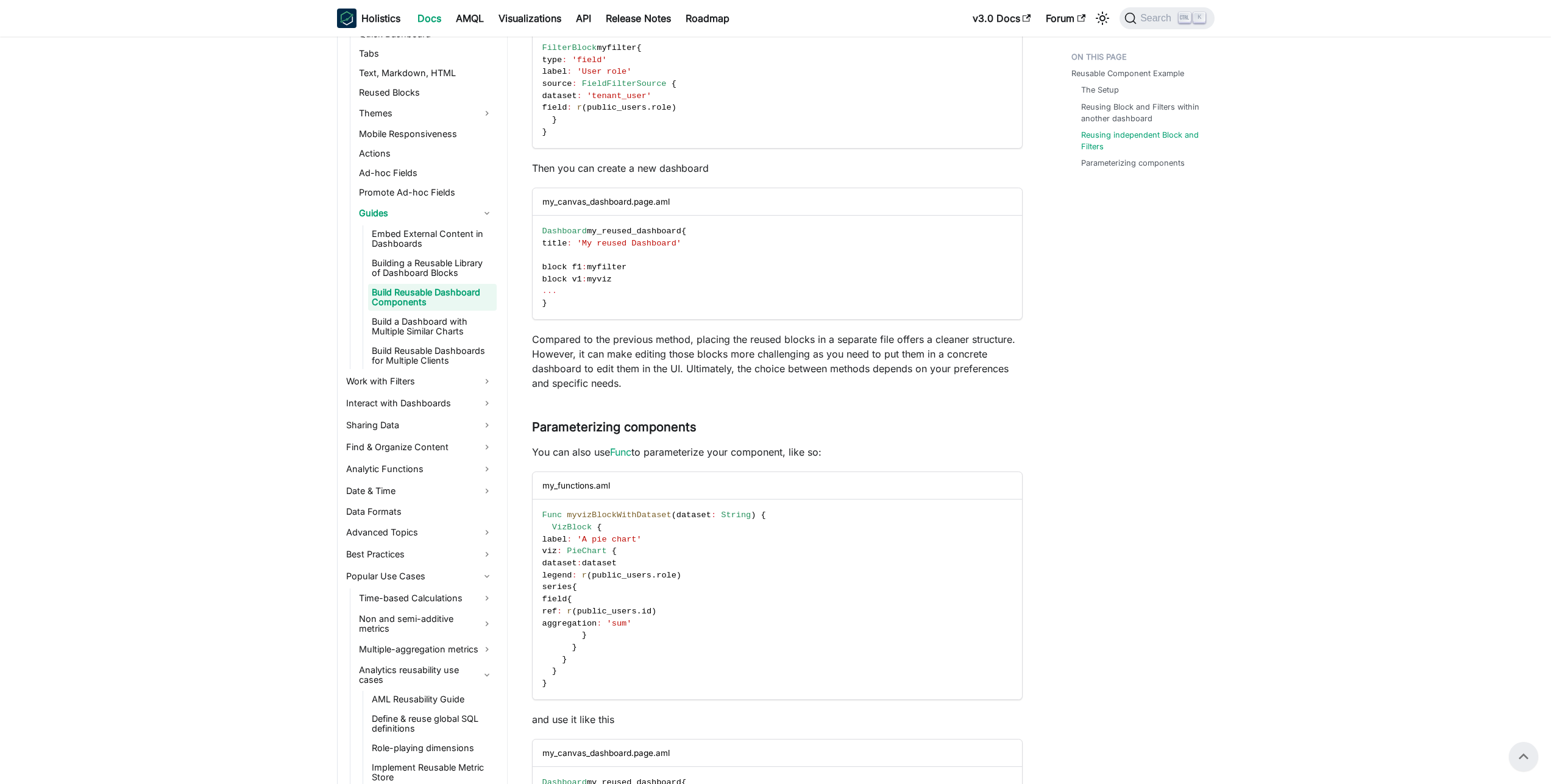
click at [412, 281] on ul "Embed External Content in Dashboards Building a Reusable Library of Dashboard B…" at bounding box center [429, 298] width 134 height 144
click at [410, 359] on link "Build Reusable Dashboards for Multiple Clients" at bounding box center [432, 355] width 129 height 27
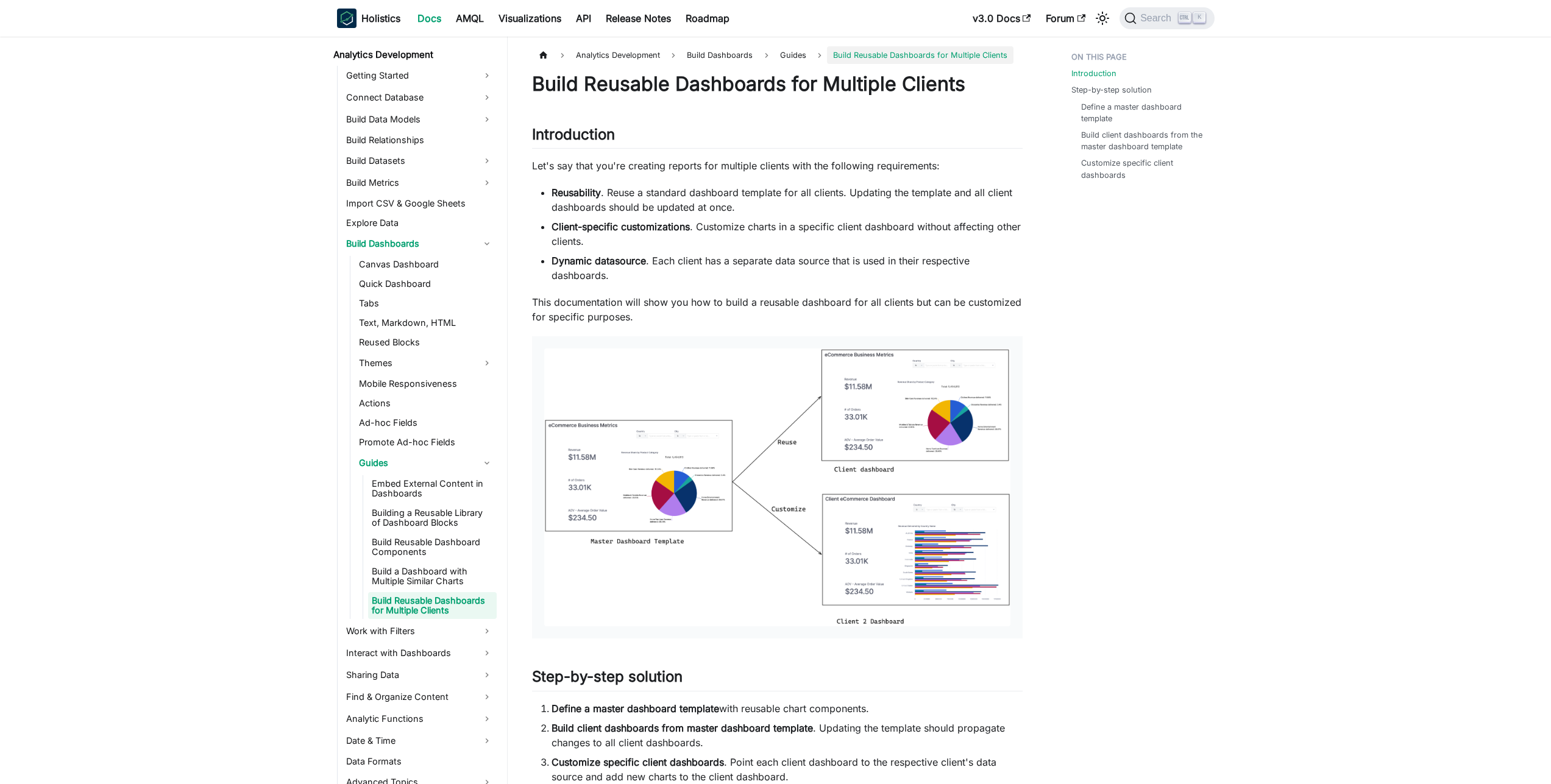
scroll to position [142, 0]
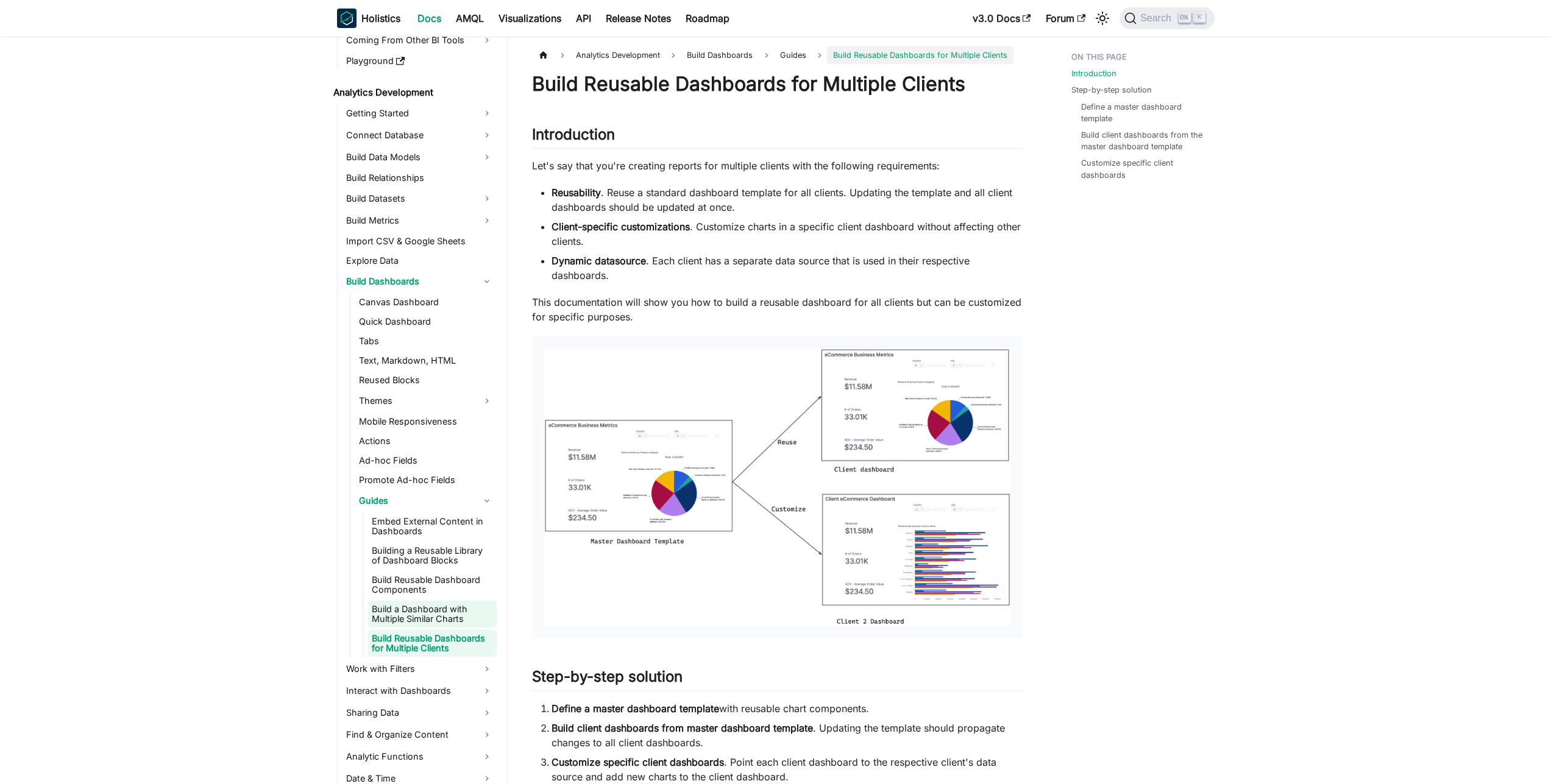
click at [432, 609] on link "Build a Dashboard with Multiple Similar Charts" at bounding box center [432, 614] width 129 height 27
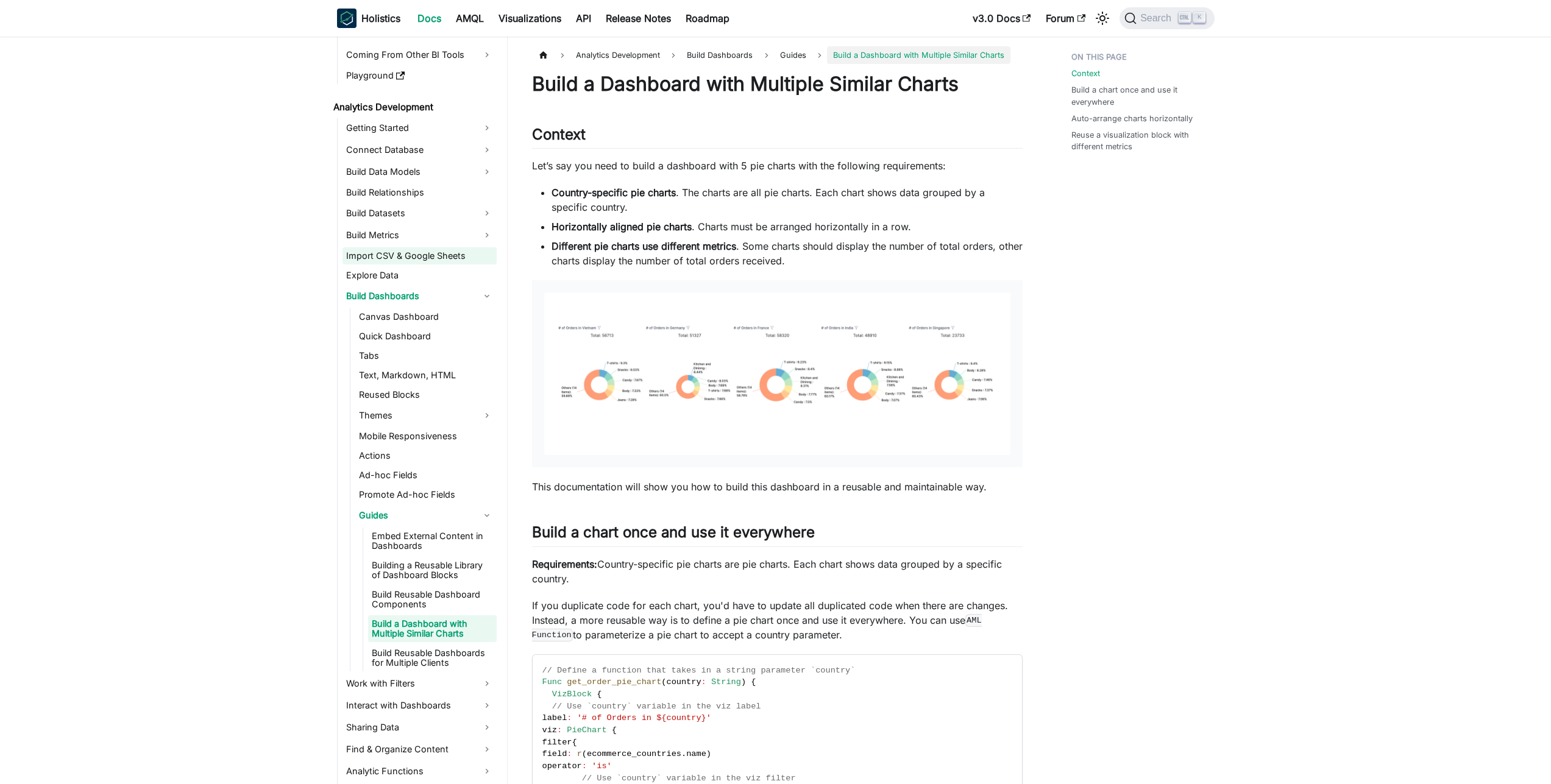
scroll to position [220, 0]
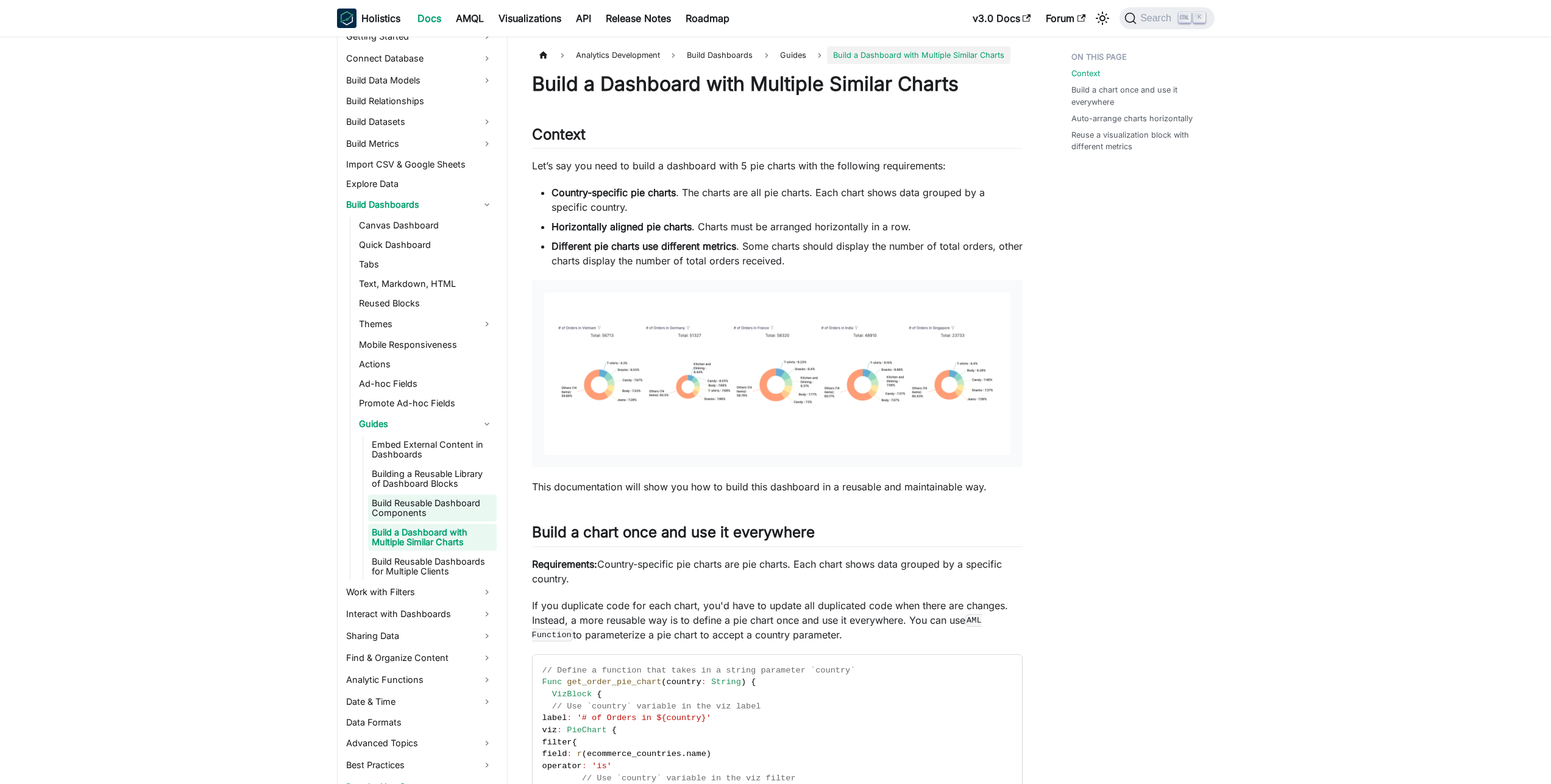
click at [443, 497] on link "Build Reusable Dashboard Components" at bounding box center [432, 508] width 129 height 27
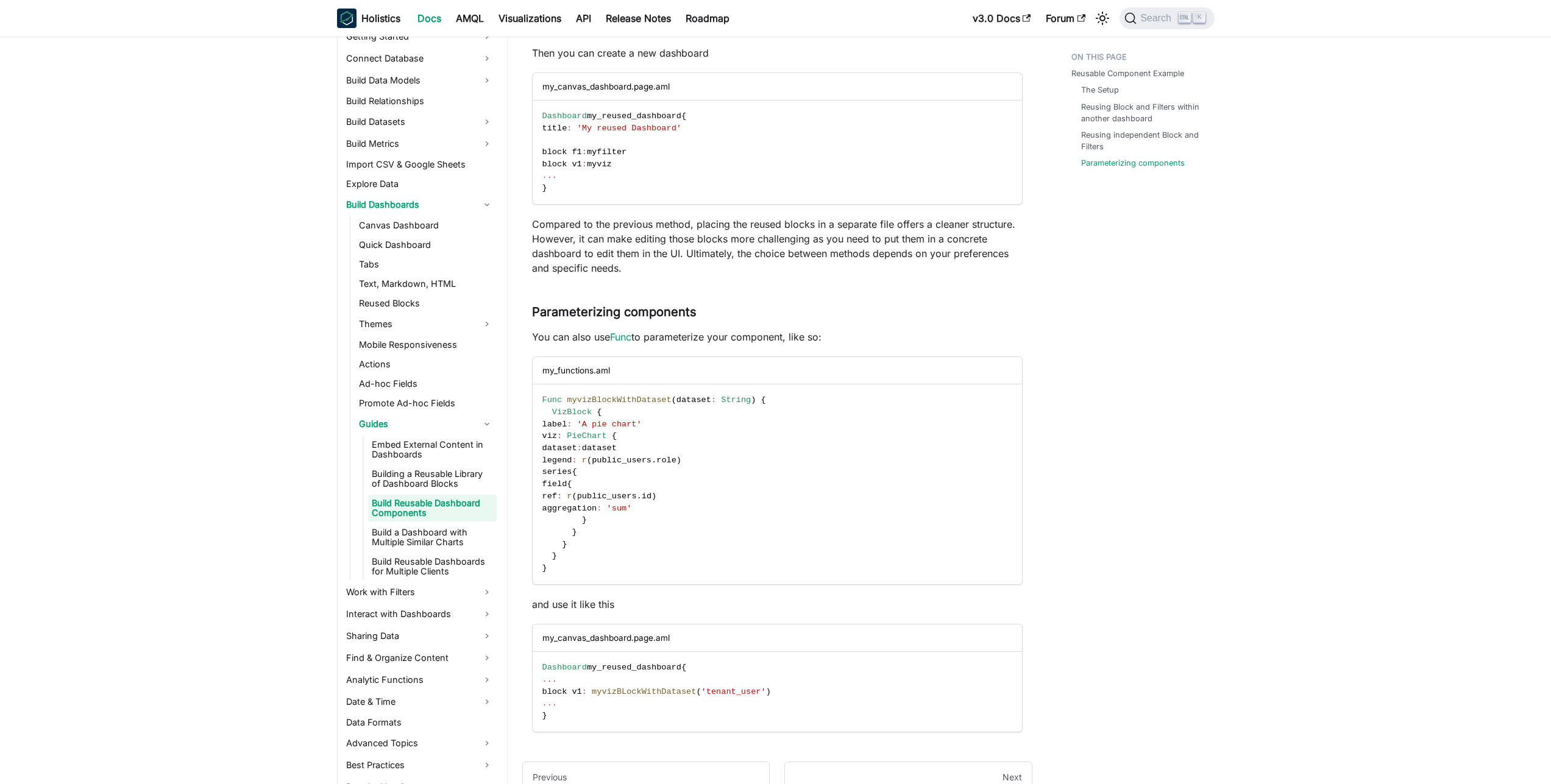
scroll to position [2020, 0]
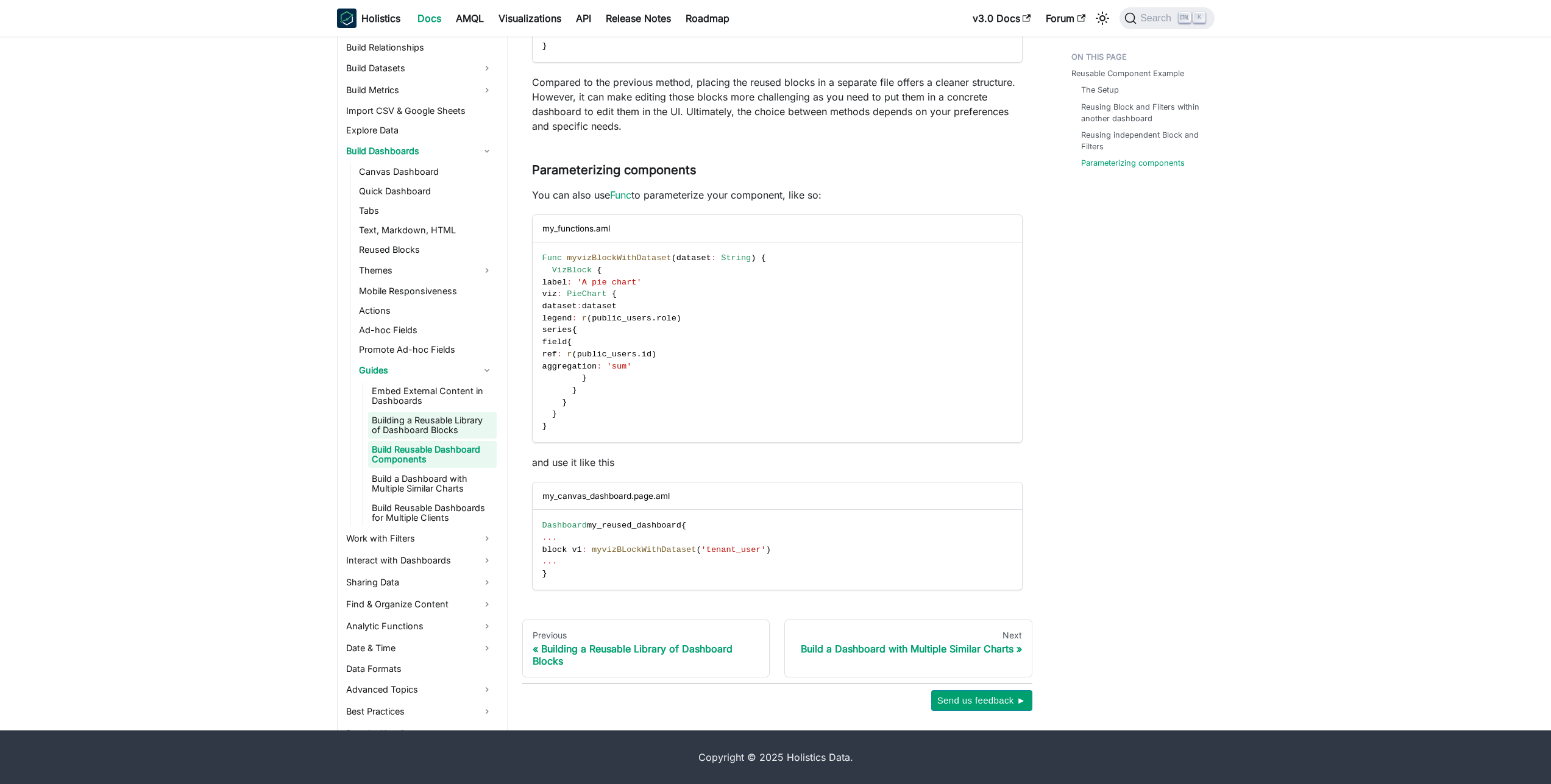
click at [440, 436] on link "Building a Reusable Library of Dashboard Blocks" at bounding box center [432, 425] width 129 height 27
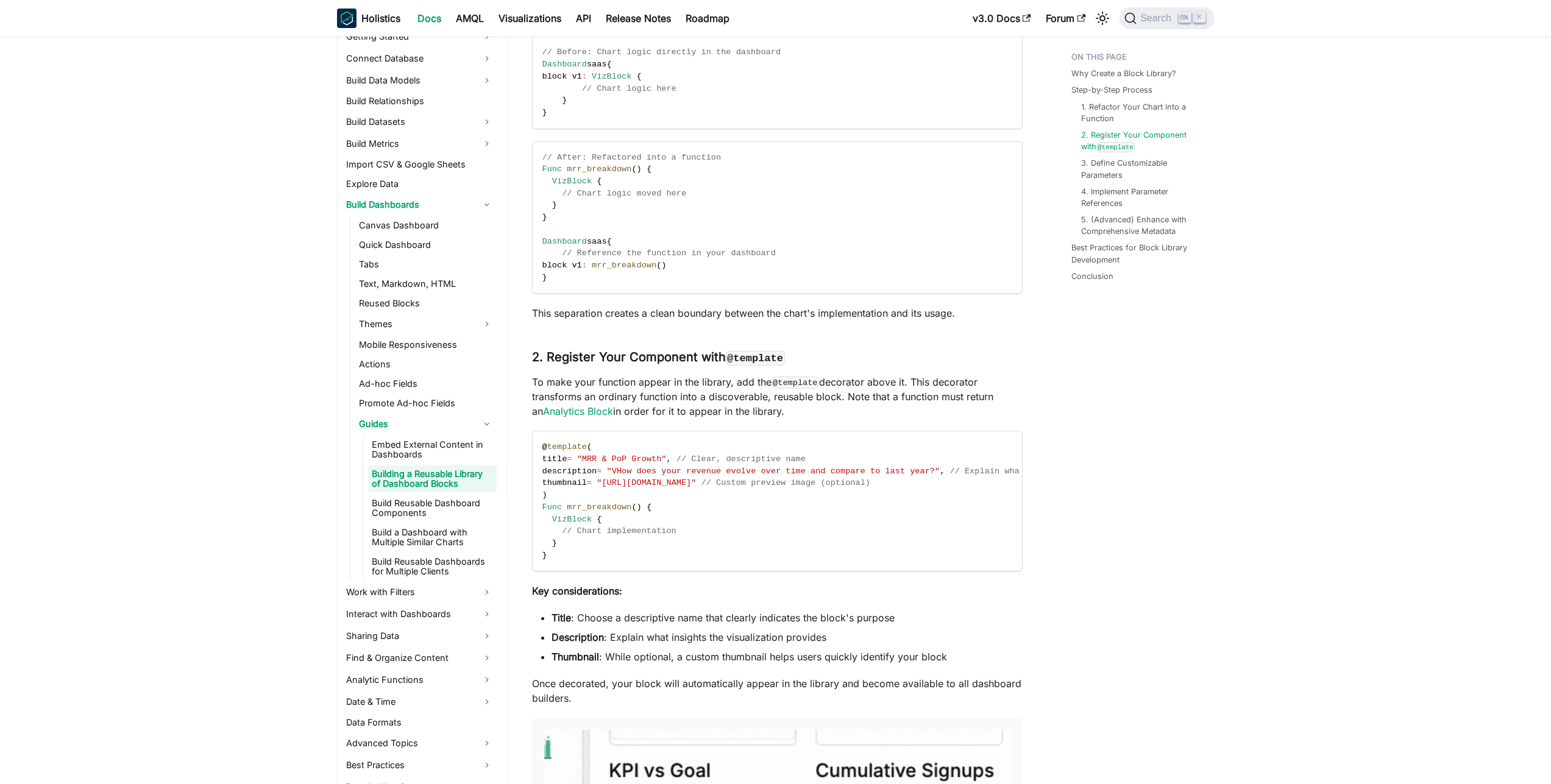
scroll to position [1097, 0]
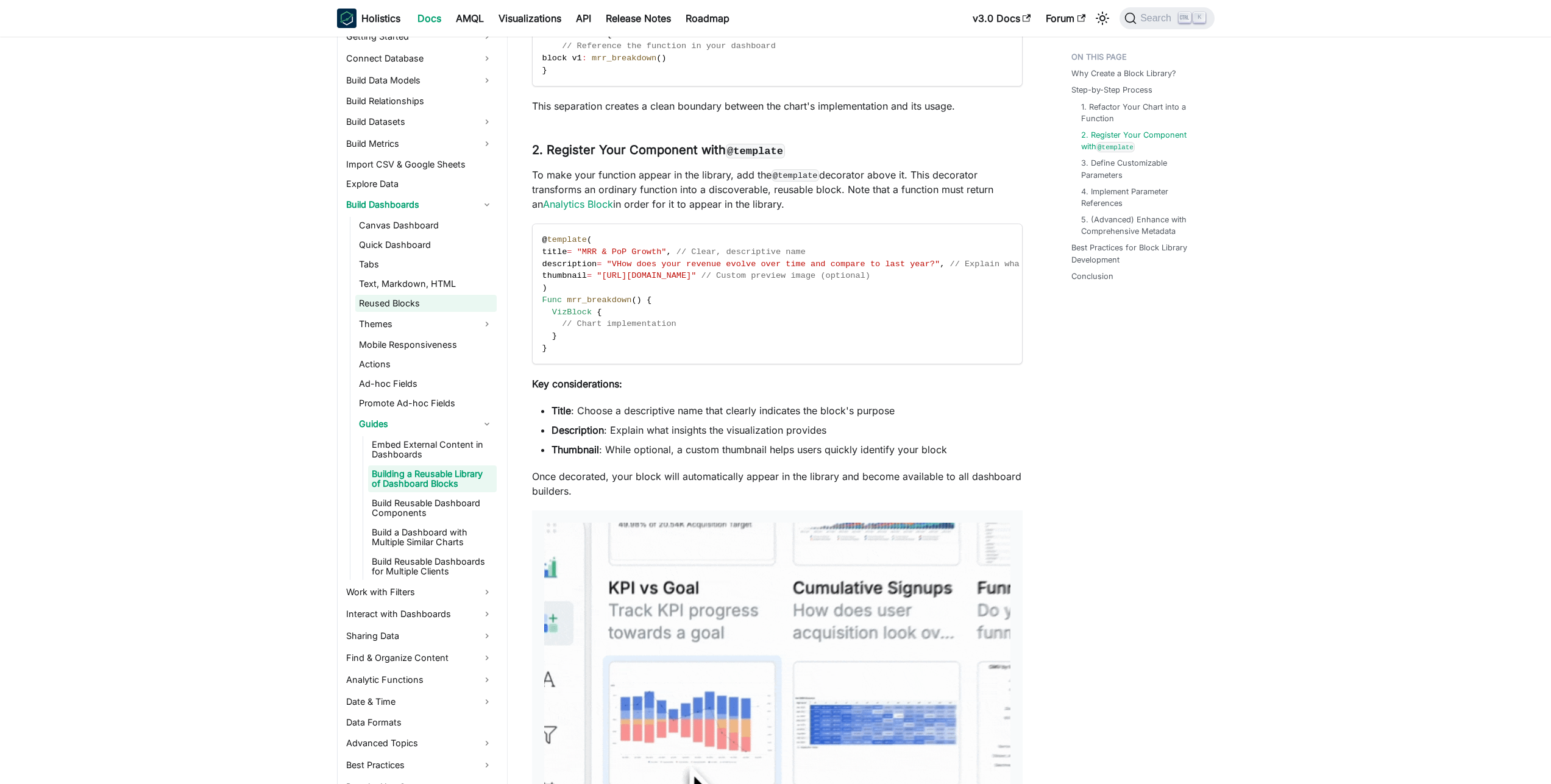
click at [412, 311] on link "Reused Blocks" at bounding box center [426, 304] width 142 height 17
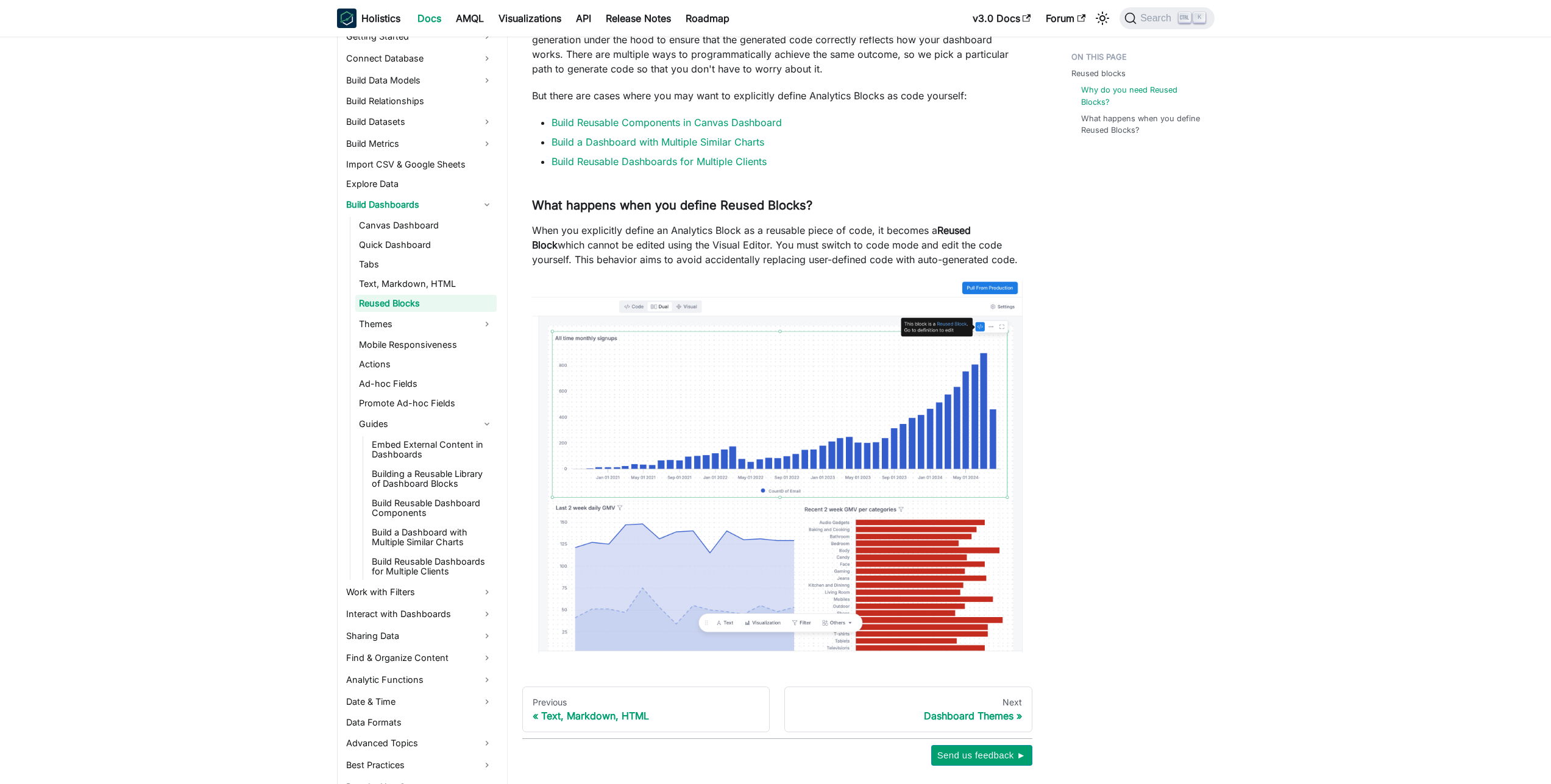
scroll to position [39, 0]
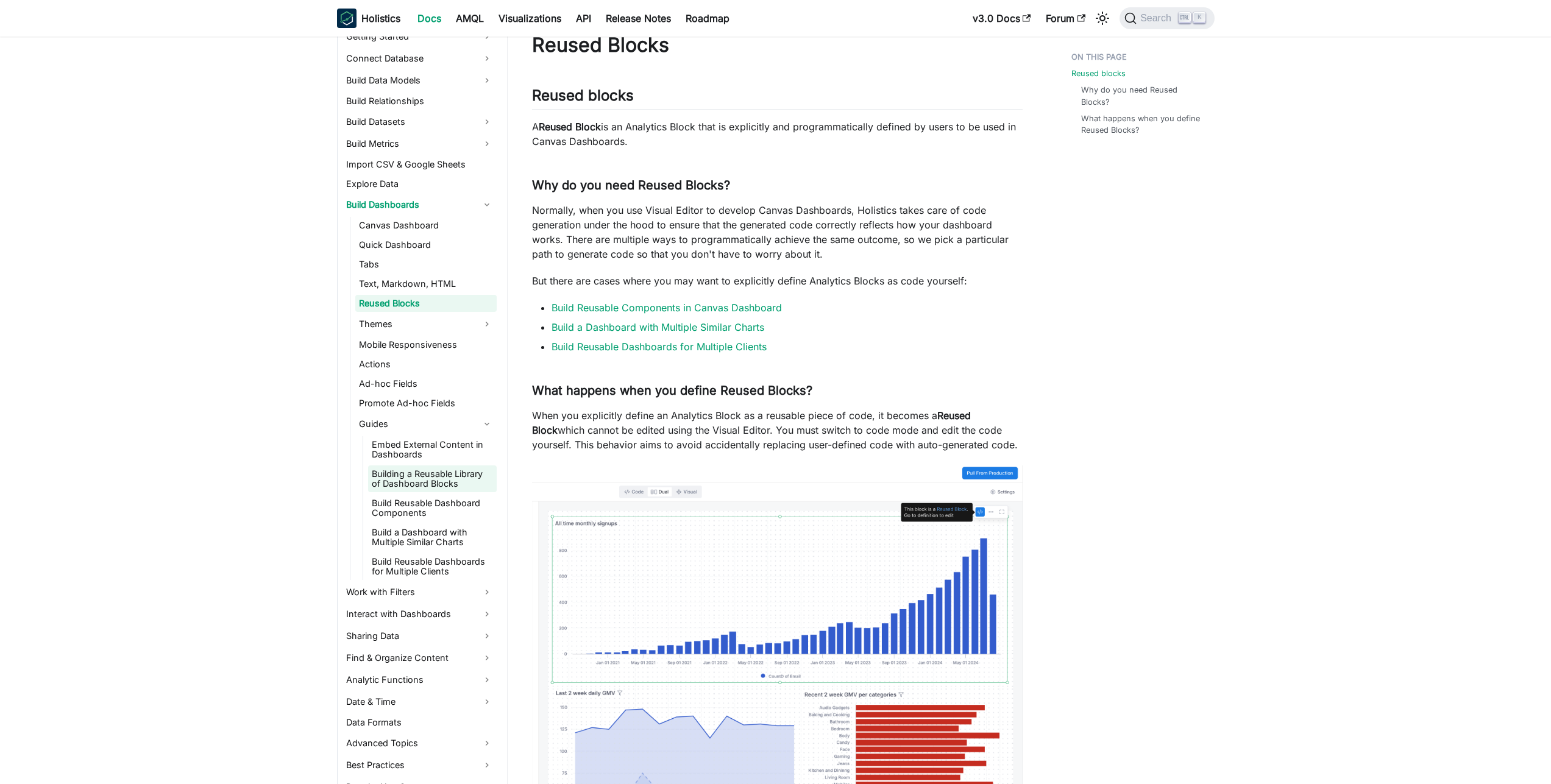
click at [421, 490] on link "Building a Reusable Library of Dashboard Blocks" at bounding box center [432, 478] width 129 height 27
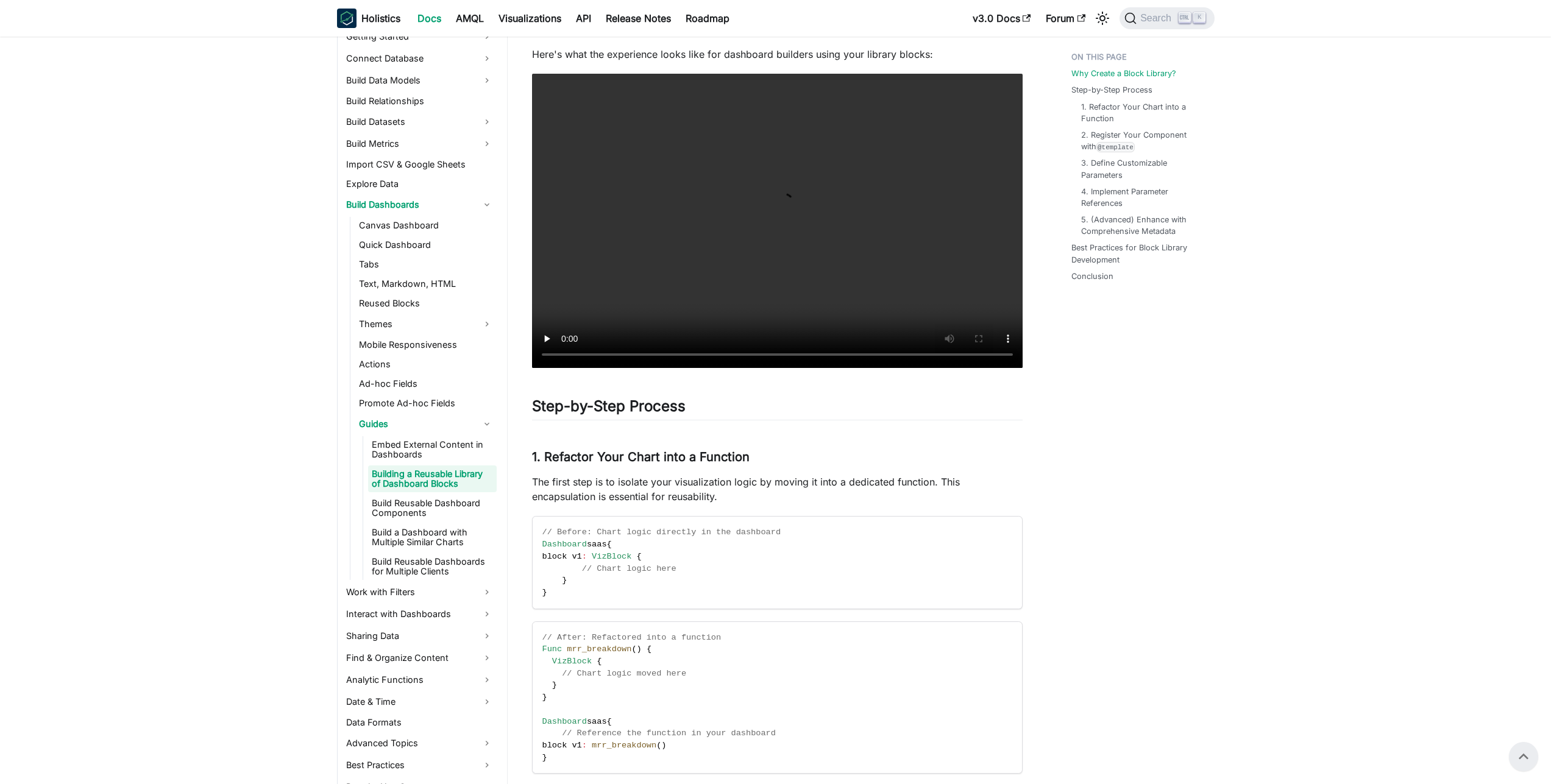
scroll to position [185, 0]
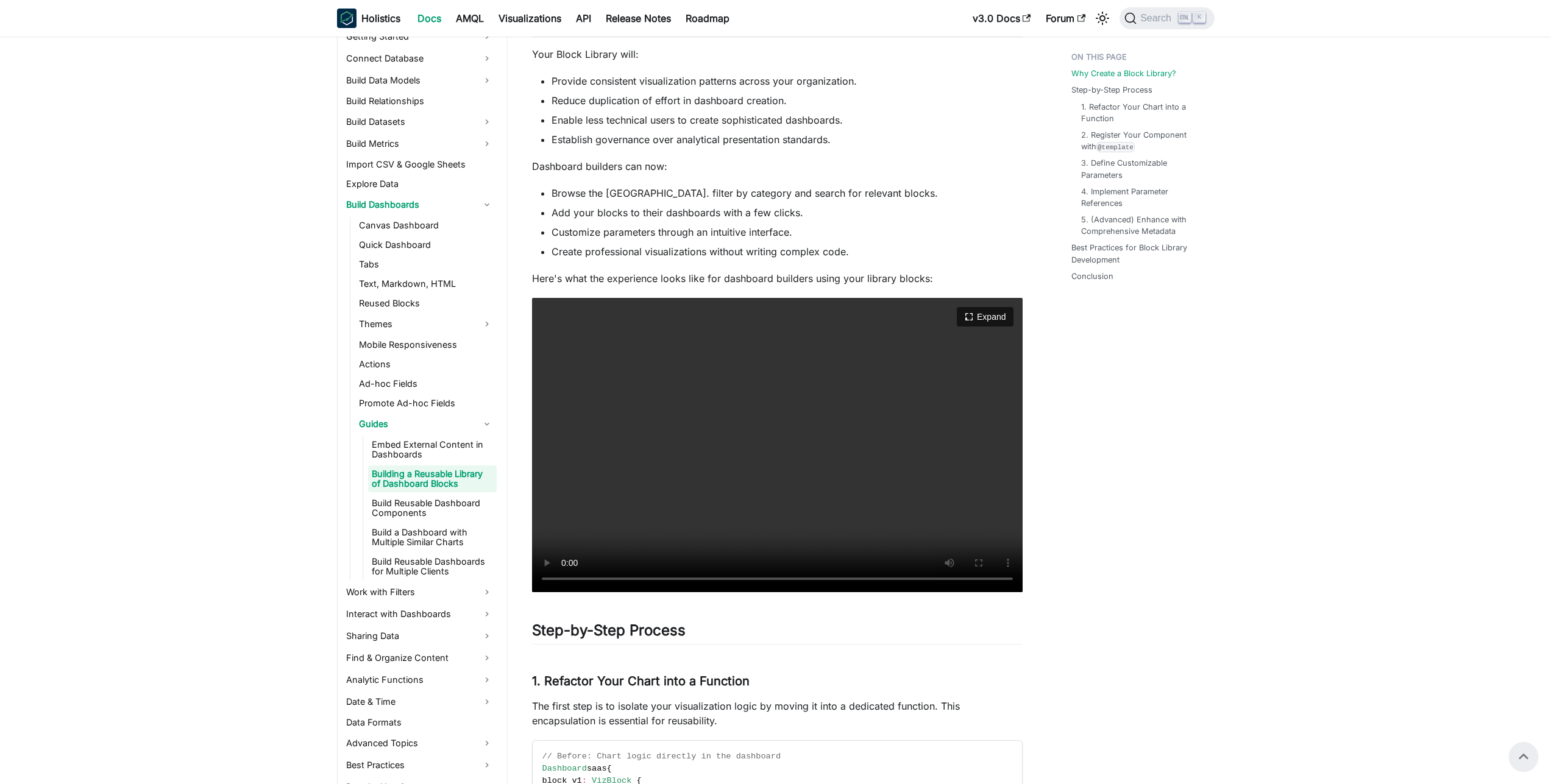
click at [791, 530] on video "Your browser does not support embedding video, but you can download it ." at bounding box center [777, 445] width 491 height 294
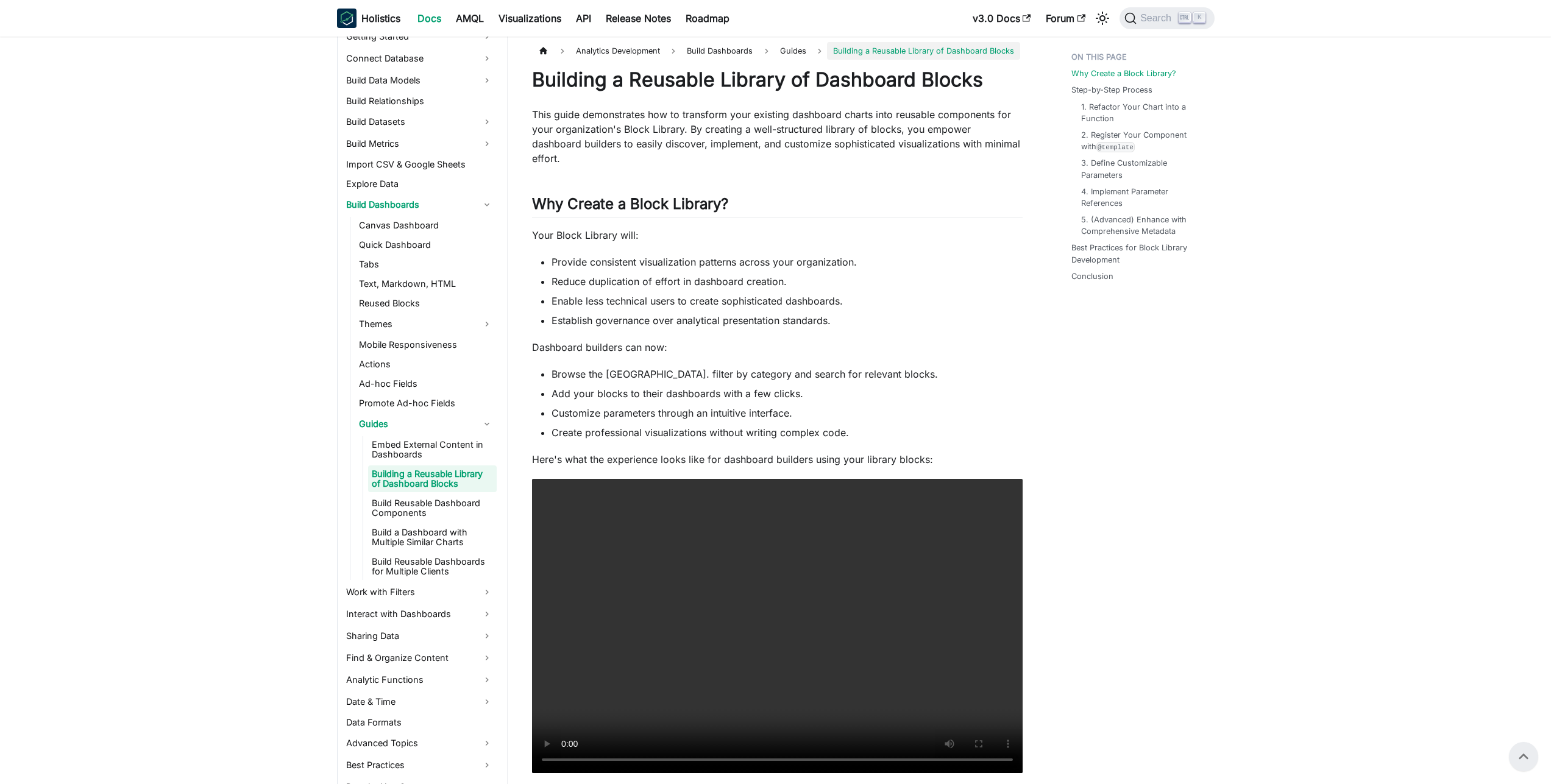
scroll to position [0, 0]
